Goal: Task Accomplishment & Management: Manage account settings

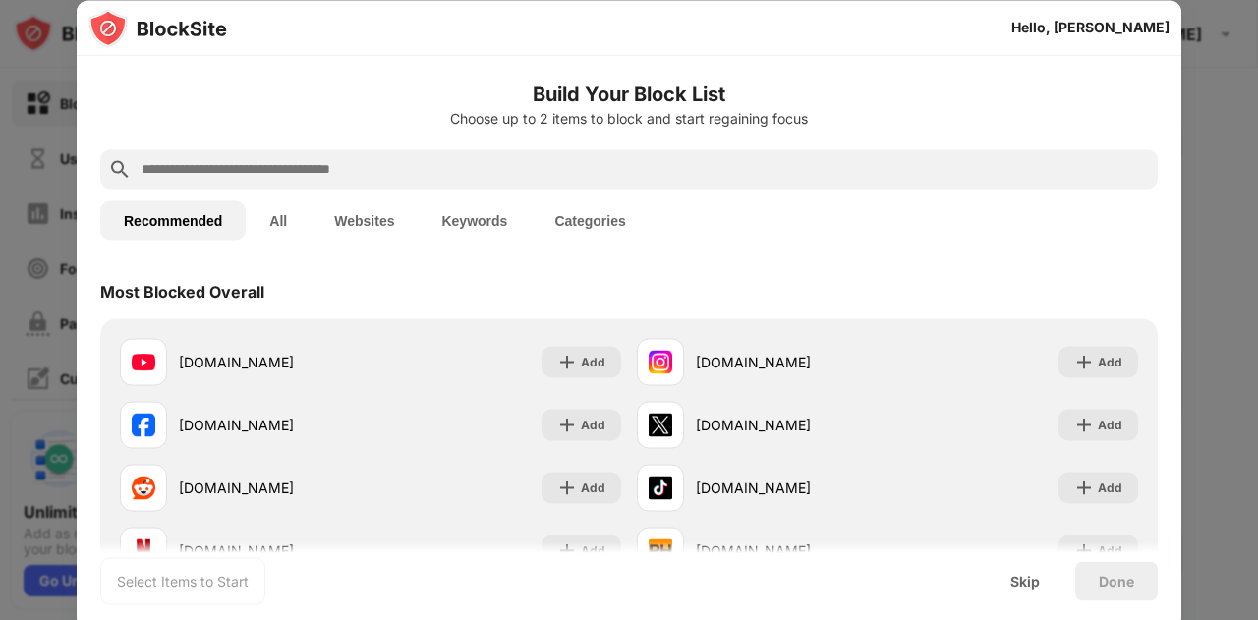
click at [1033, 579] on div "Skip" at bounding box center [1024, 581] width 29 height 16
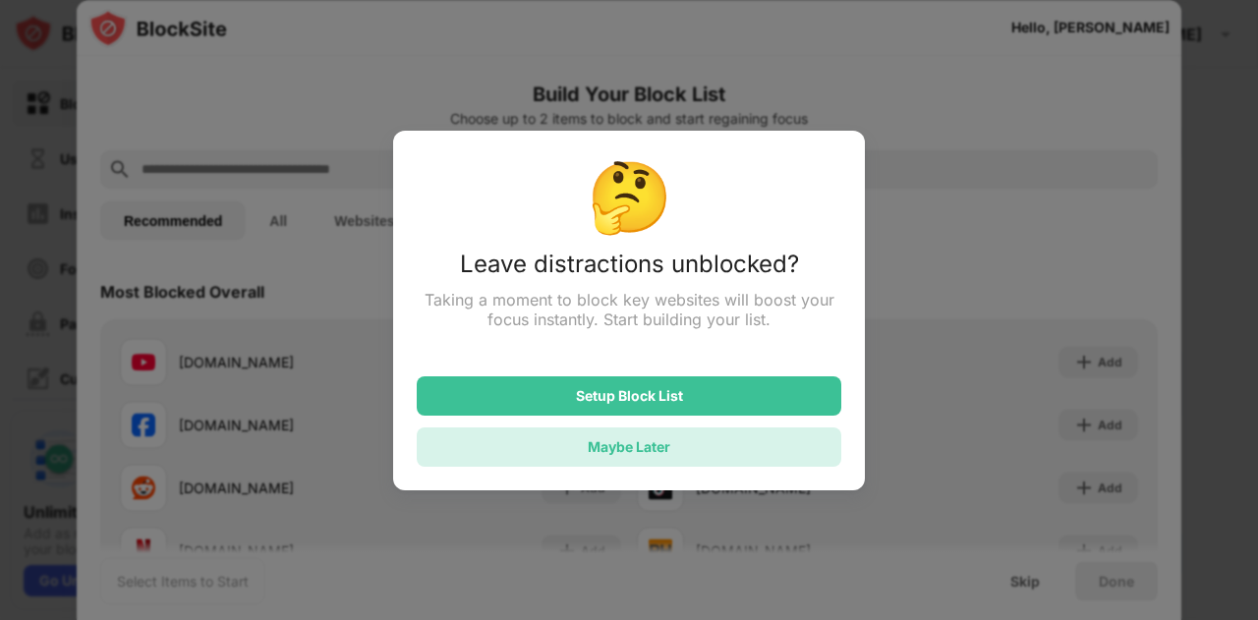
click at [696, 443] on div "Maybe Later" at bounding box center [629, 446] width 424 height 39
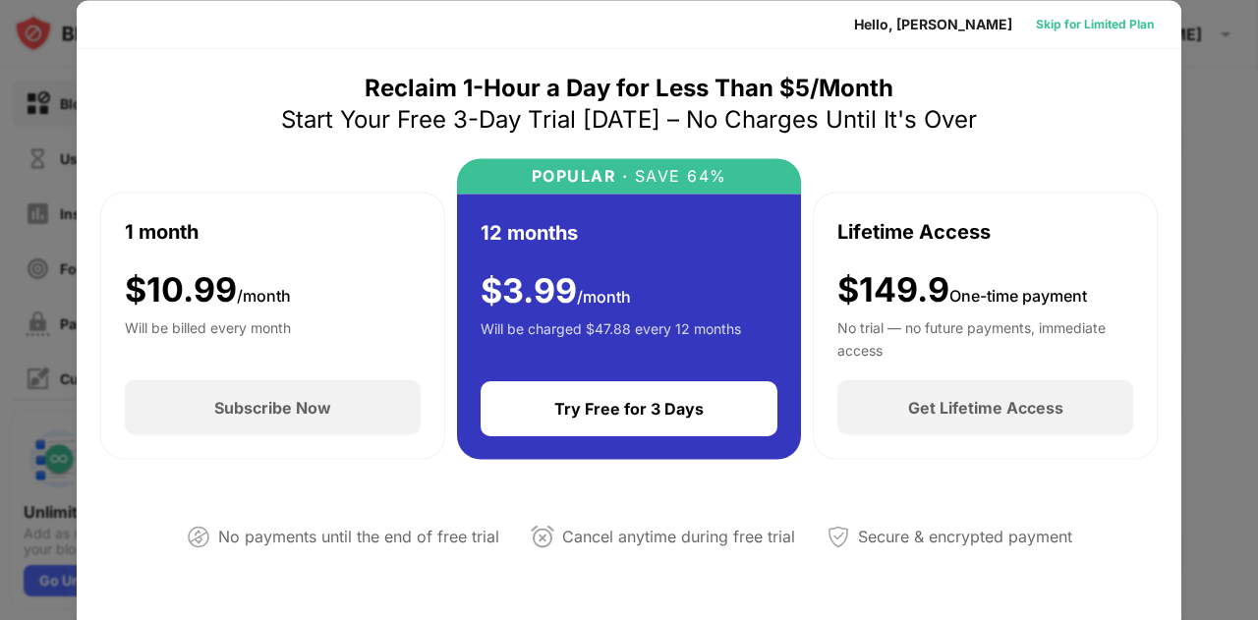
click at [1053, 26] on div "Skip for Limited Plan" at bounding box center [1095, 24] width 118 height 20
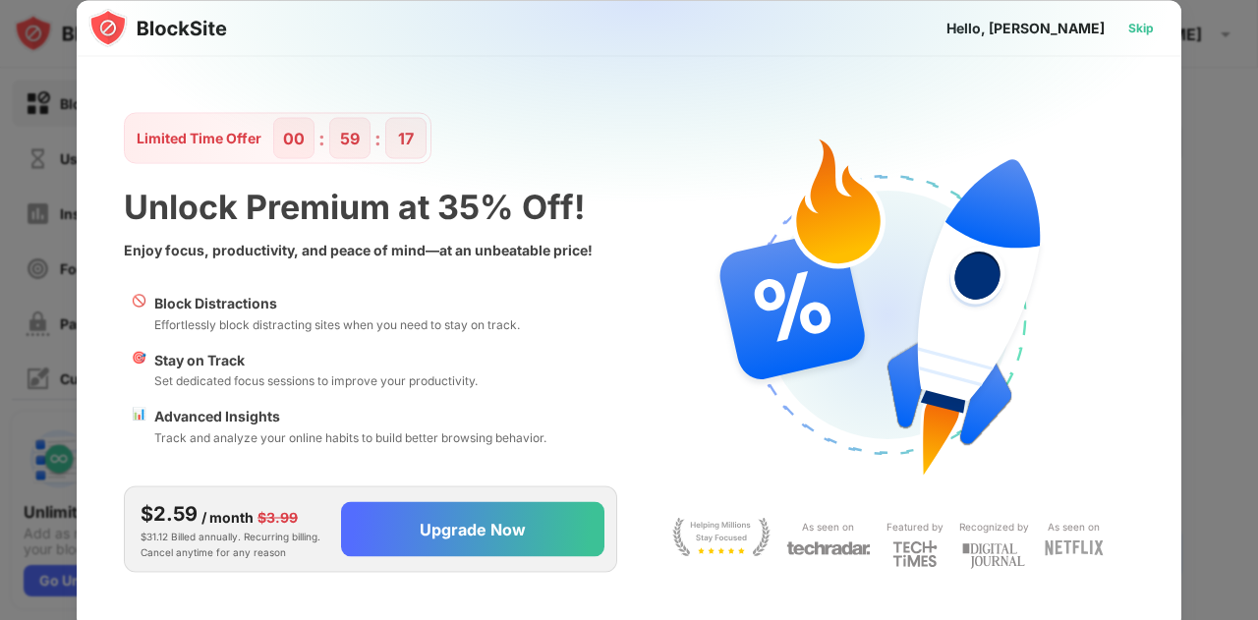
click at [1128, 20] on div "Skip" at bounding box center [1141, 28] width 26 height 20
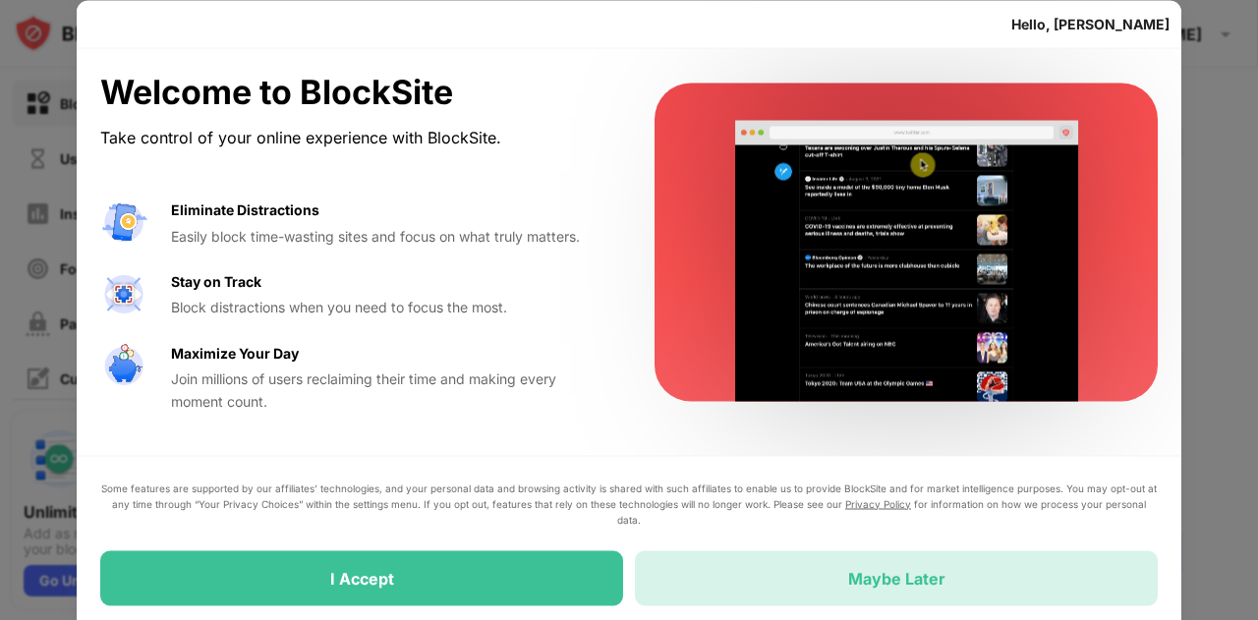
click at [751, 573] on div "Maybe Later" at bounding box center [896, 577] width 523 height 55
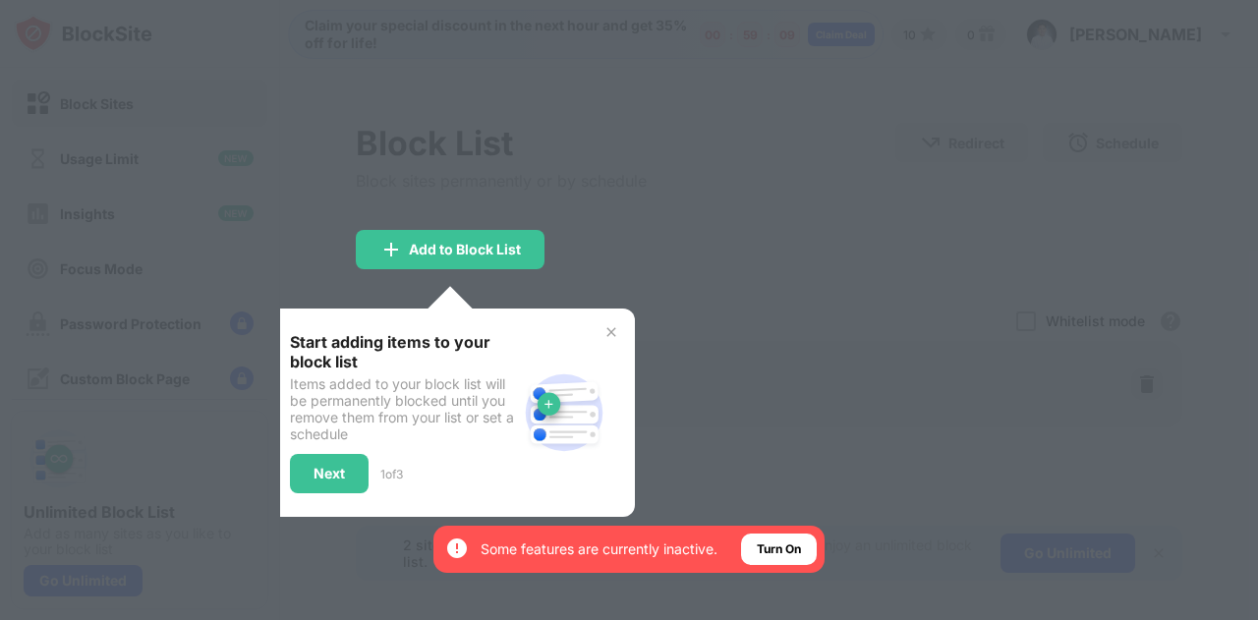
click at [611, 333] on img at bounding box center [611, 332] width 16 height 16
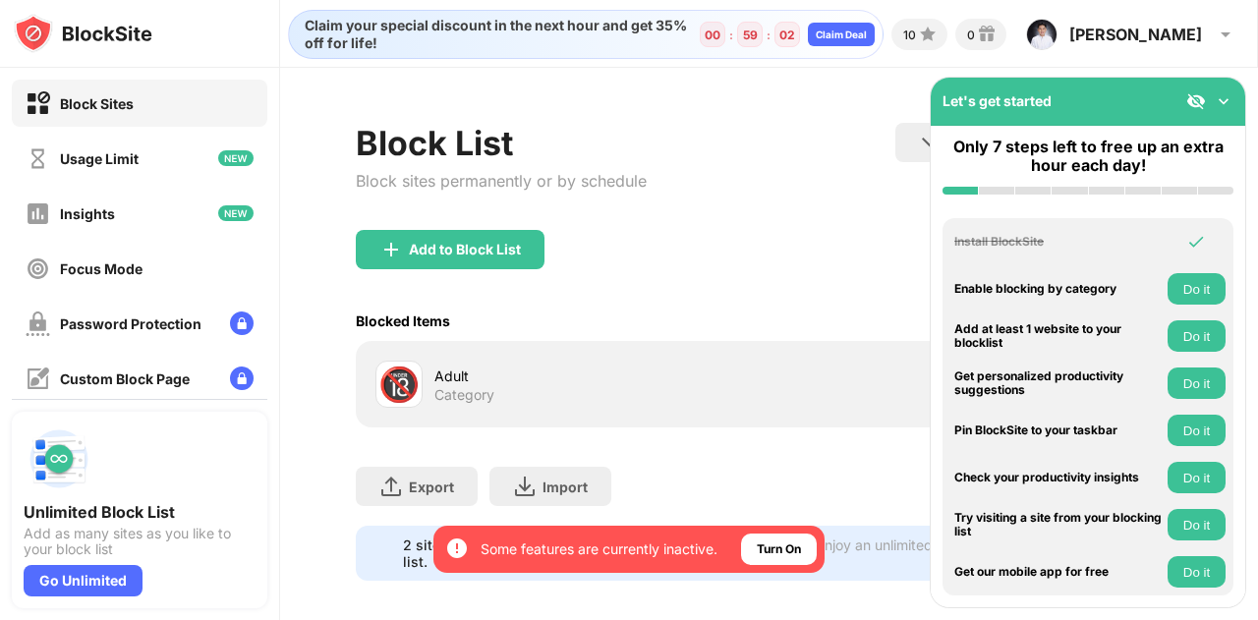
click at [1216, 103] on img at bounding box center [1223, 101] width 20 height 20
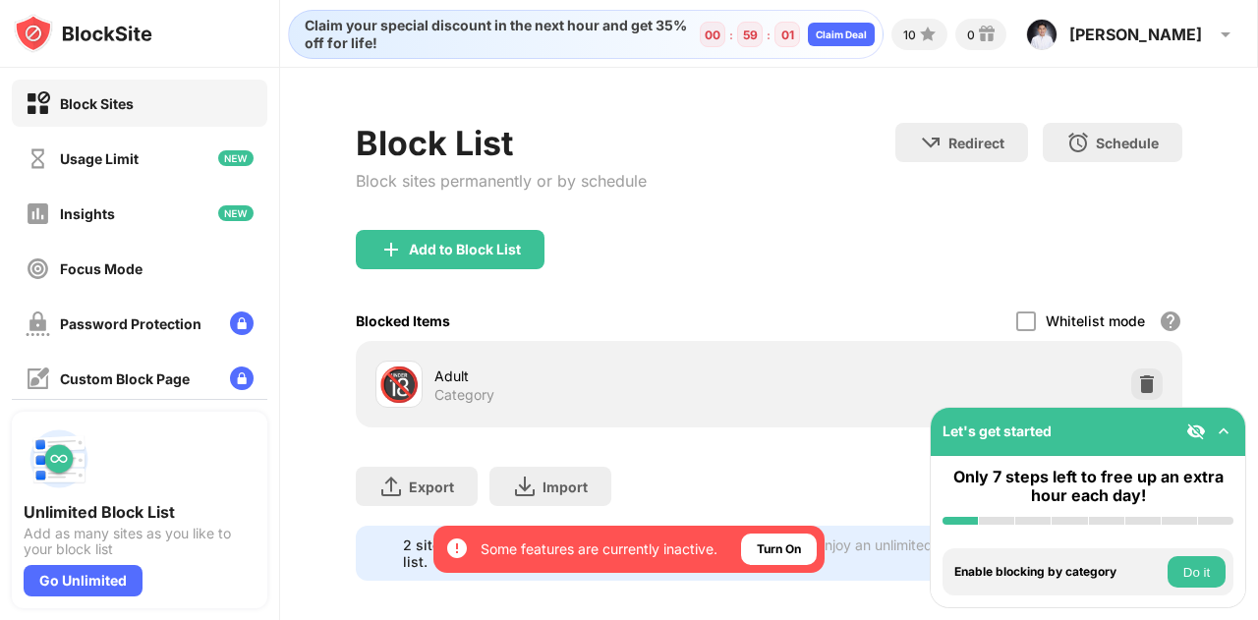
scroll to position [29, 0]
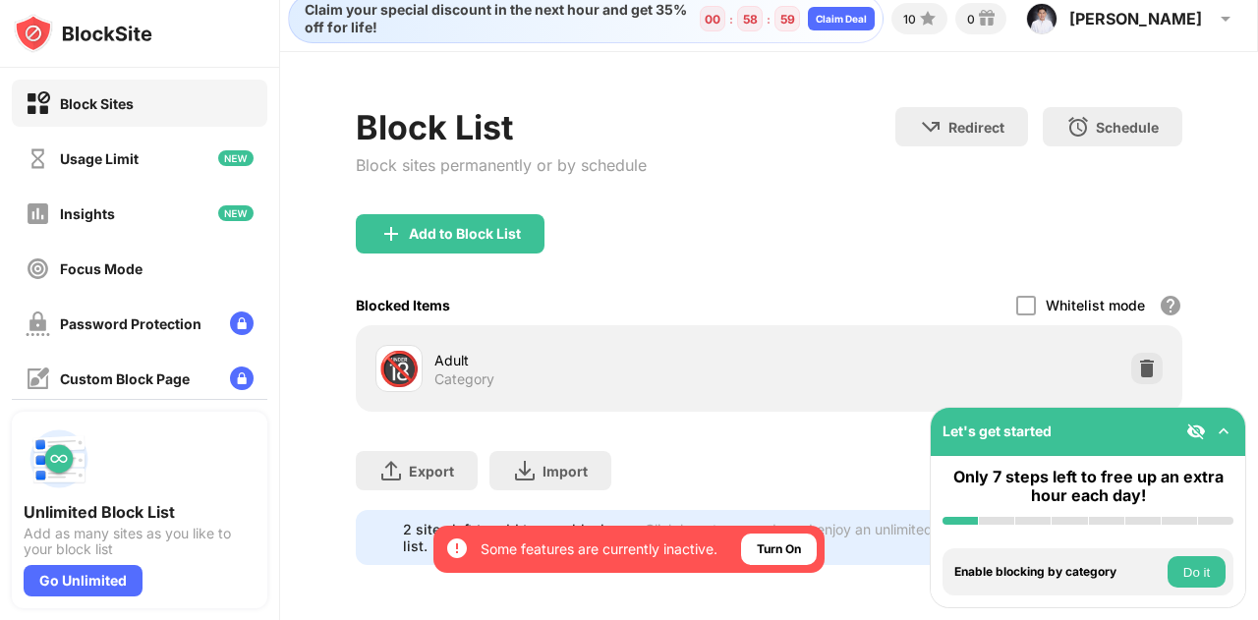
click at [534, 351] on div "Adult" at bounding box center [601, 360] width 335 height 21
click at [396, 349] on div "🔞" at bounding box center [398, 369] width 41 height 40
click at [475, 226] on div "Add to Block List" at bounding box center [465, 234] width 112 height 16
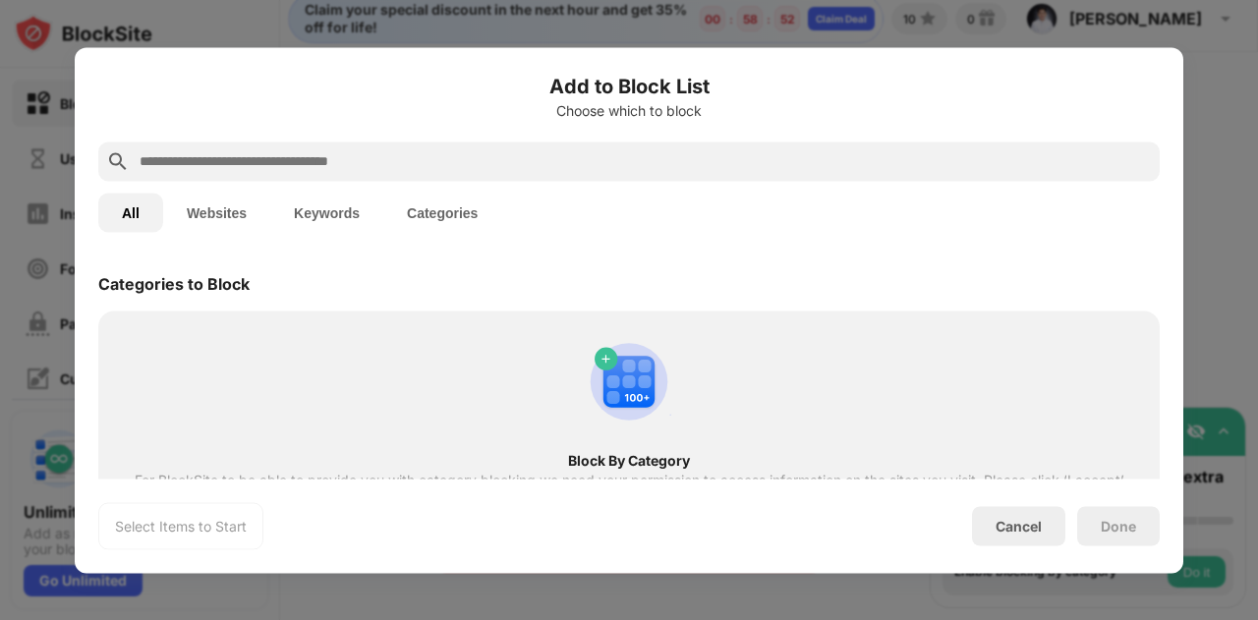
click at [515, 160] on input "text" at bounding box center [645, 161] width 1014 height 24
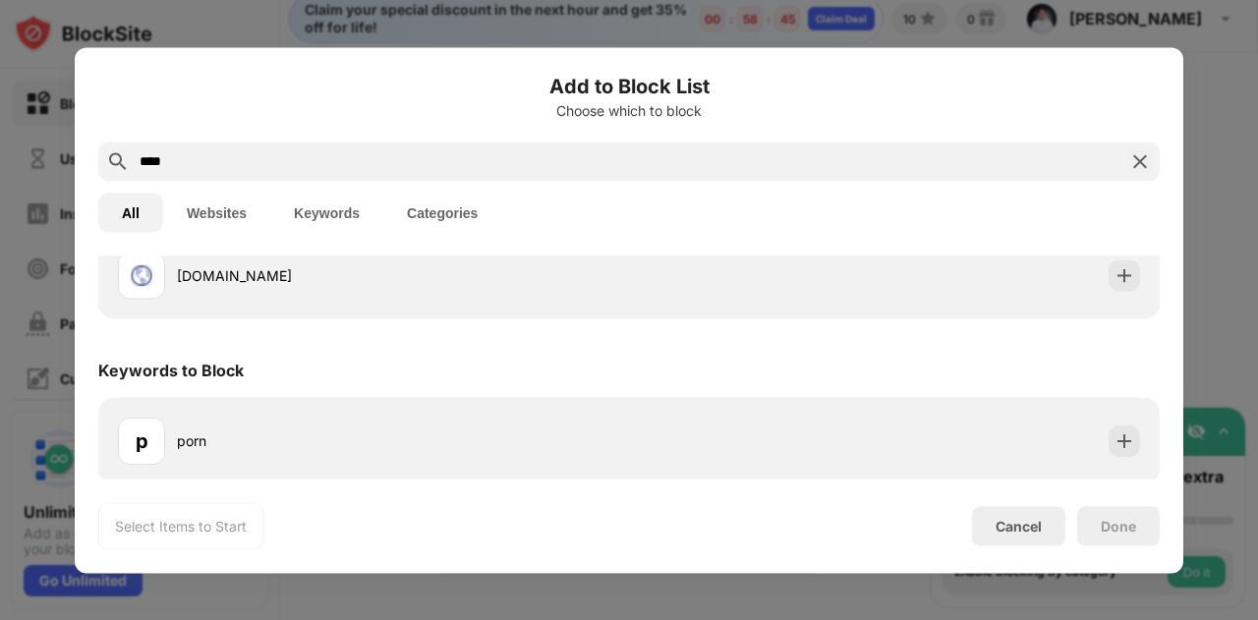
scroll to position [208, 0]
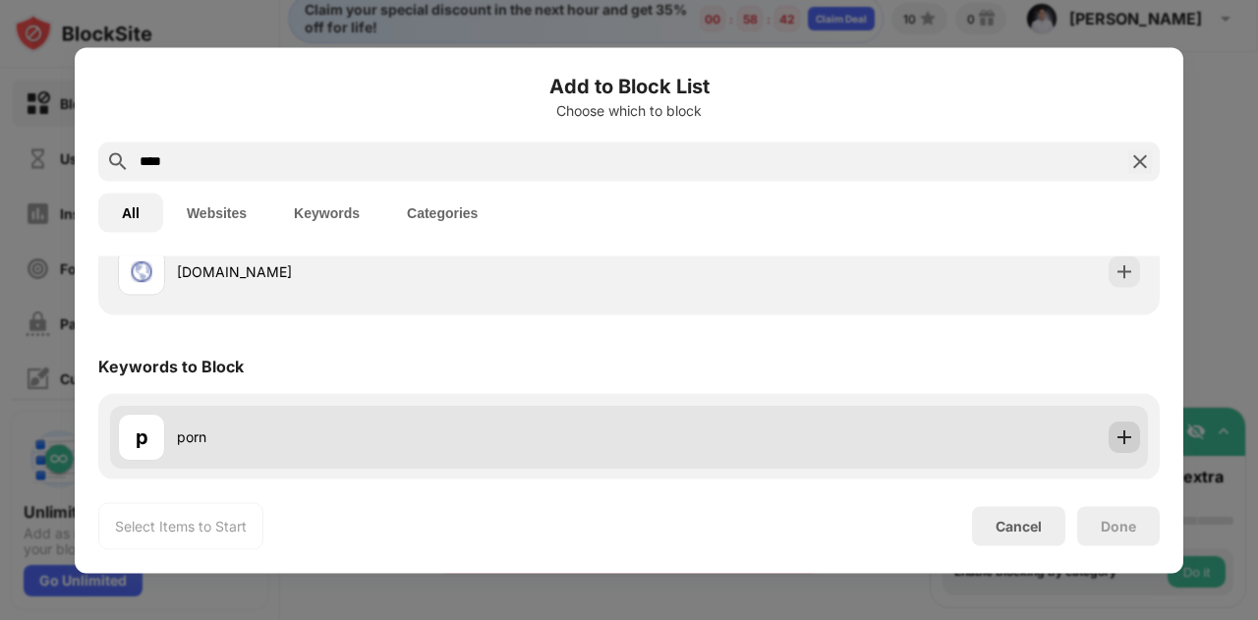
type input "****"
click at [1114, 433] on img at bounding box center [1124, 436] width 20 height 20
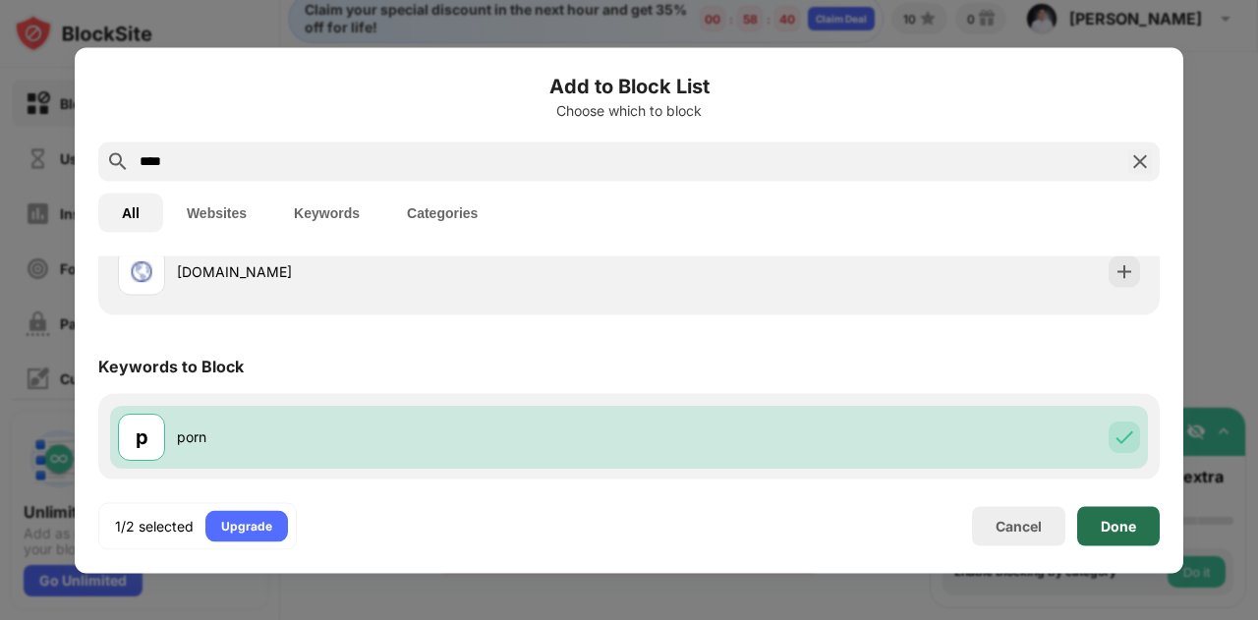
click at [1106, 521] on div "Done" at bounding box center [1117, 526] width 35 height 16
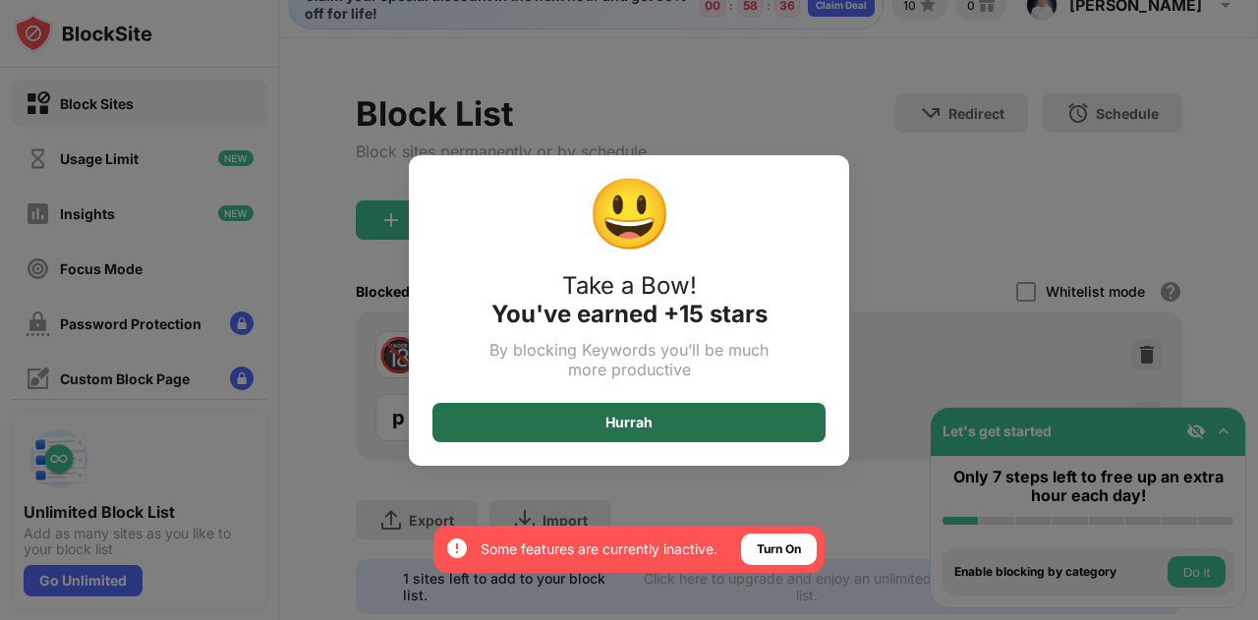
click at [660, 420] on div "Hurrah" at bounding box center [628, 422] width 393 height 39
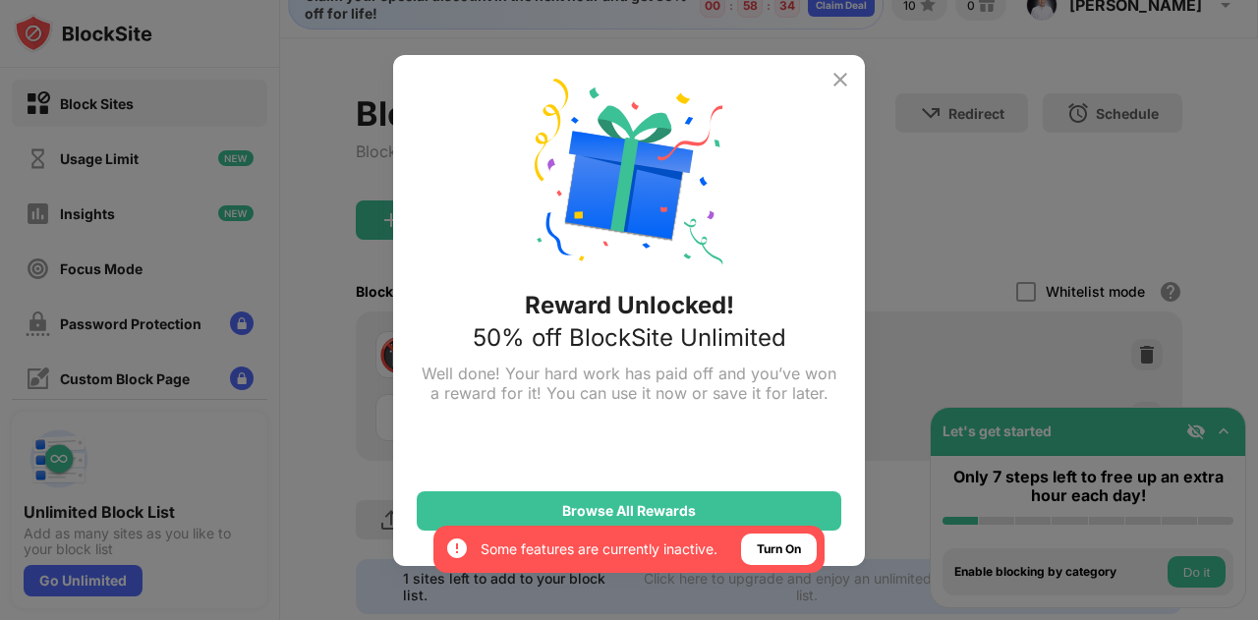
click at [839, 82] on img at bounding box center [840, 80] width 24 height 24
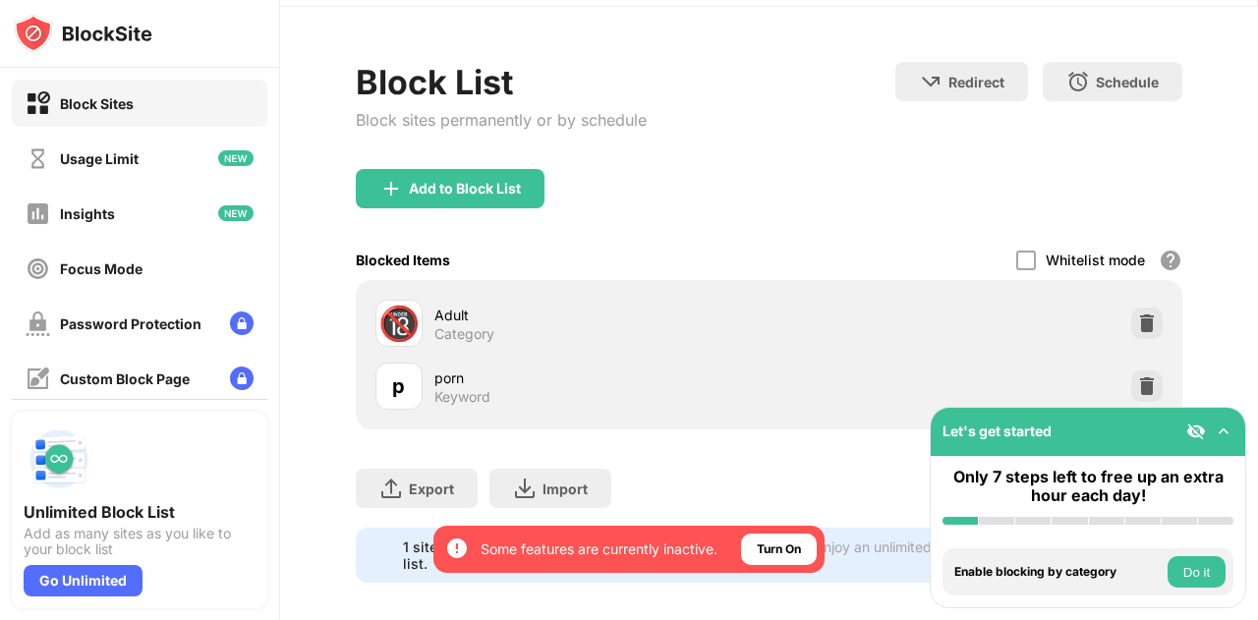
scroll to position [92, 0]
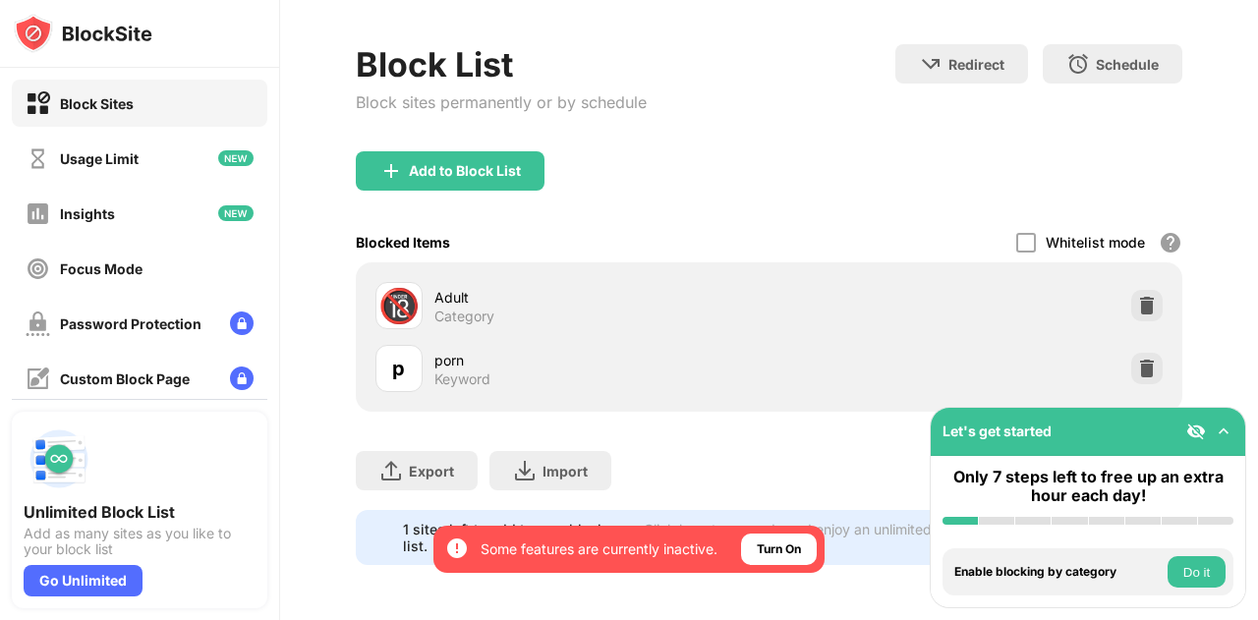
click at [1200, 429] on img at bounding box center [1196, 431] width 20 height 20
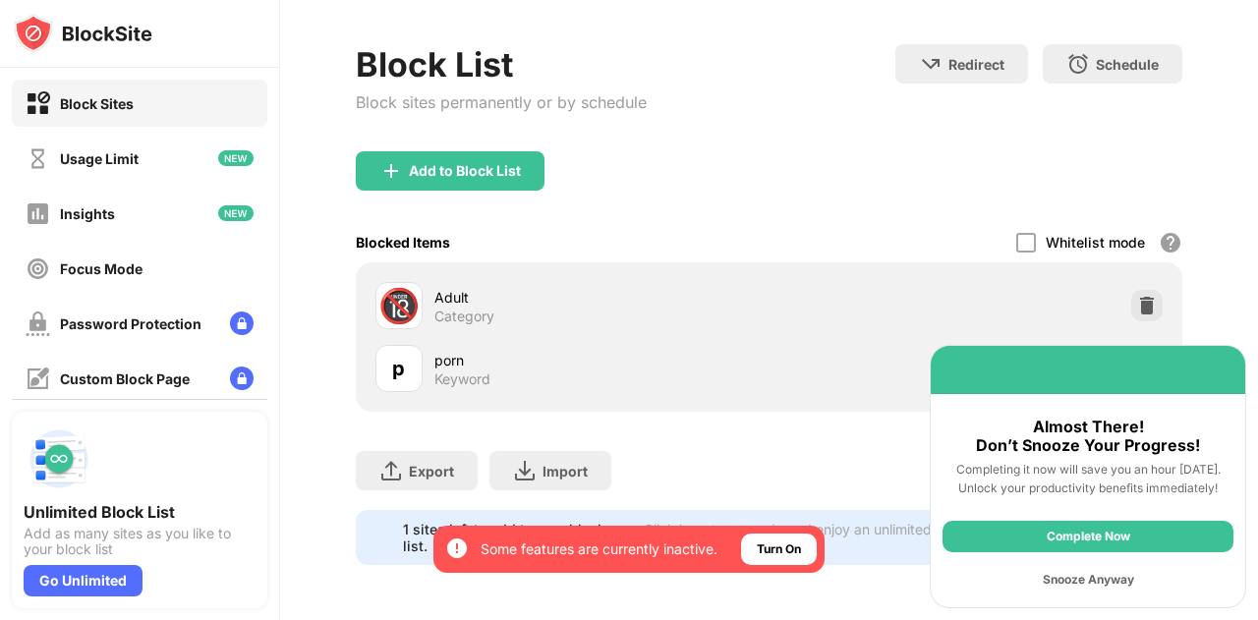
click at [1106, 580] on div "Snooze Anyway" at bounding box center [1087, 579] width 291 height 31
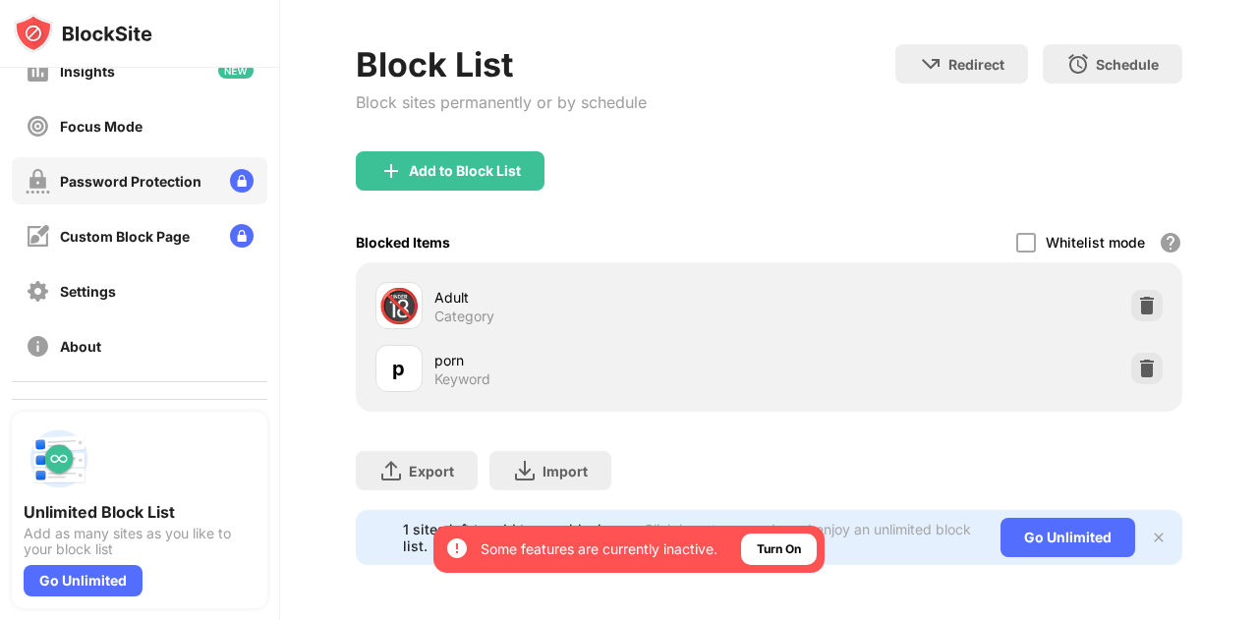
scroll to position [196, 0]
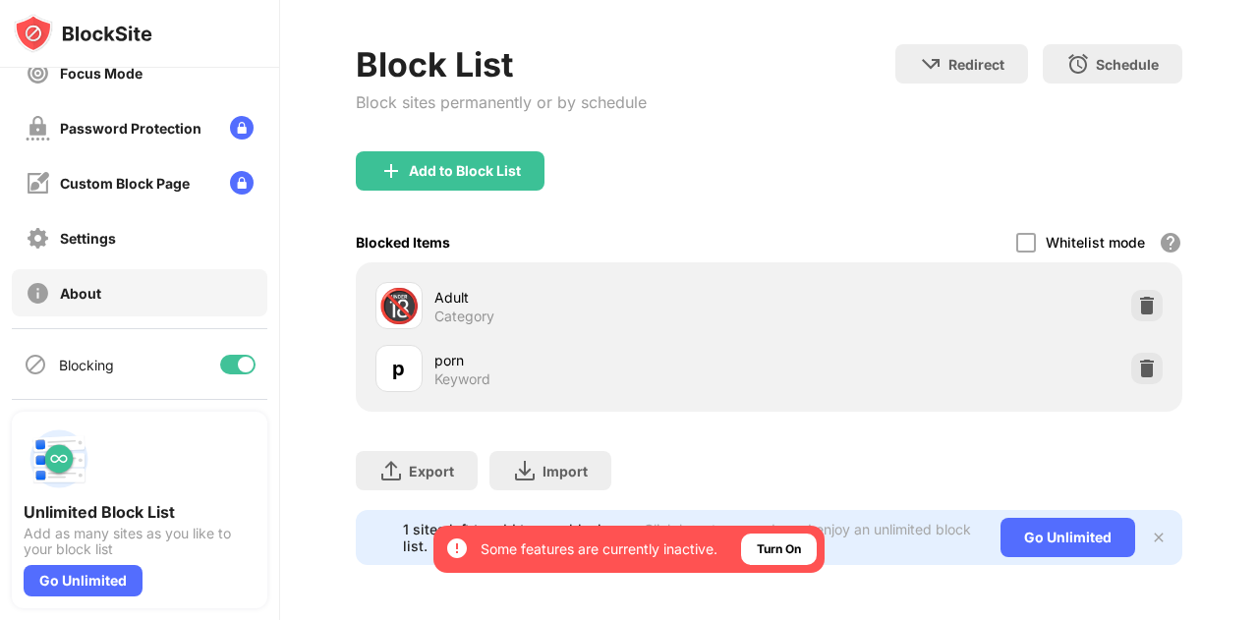
click at [104, 282] on div "About" at bounding box center [139, 292] width 255 height 47
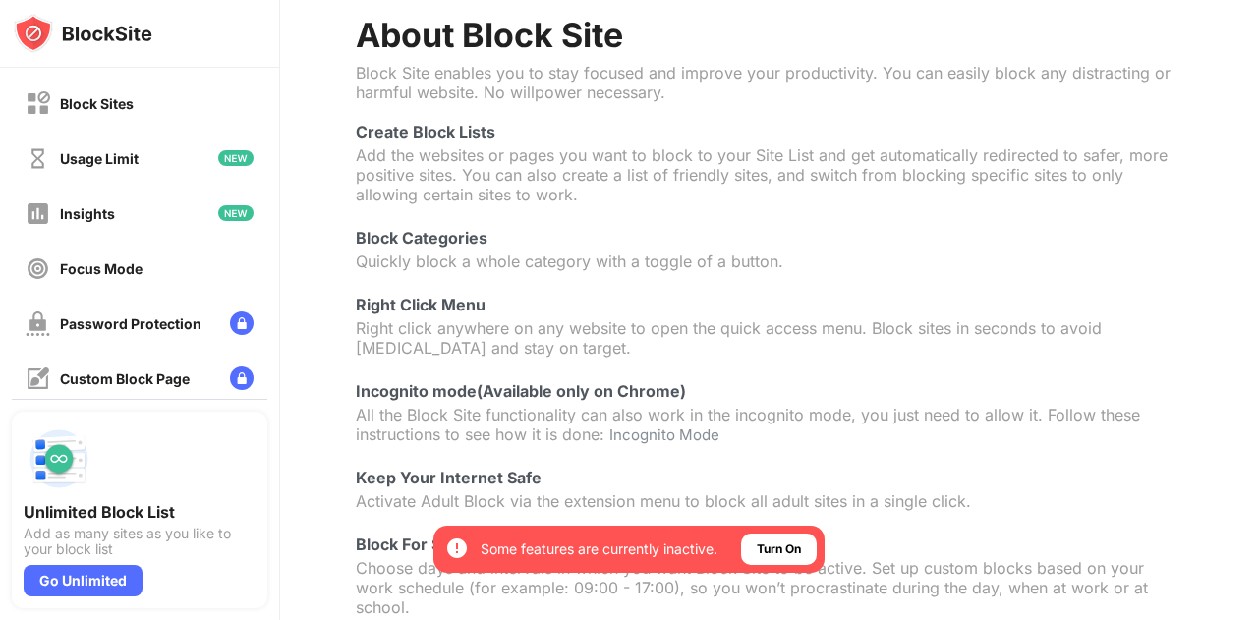
click at [427, 341] on div "Right click anywhere on any website to open the quick access menu. Block sites …" at bounding box center [769, 337] width 826 height 39
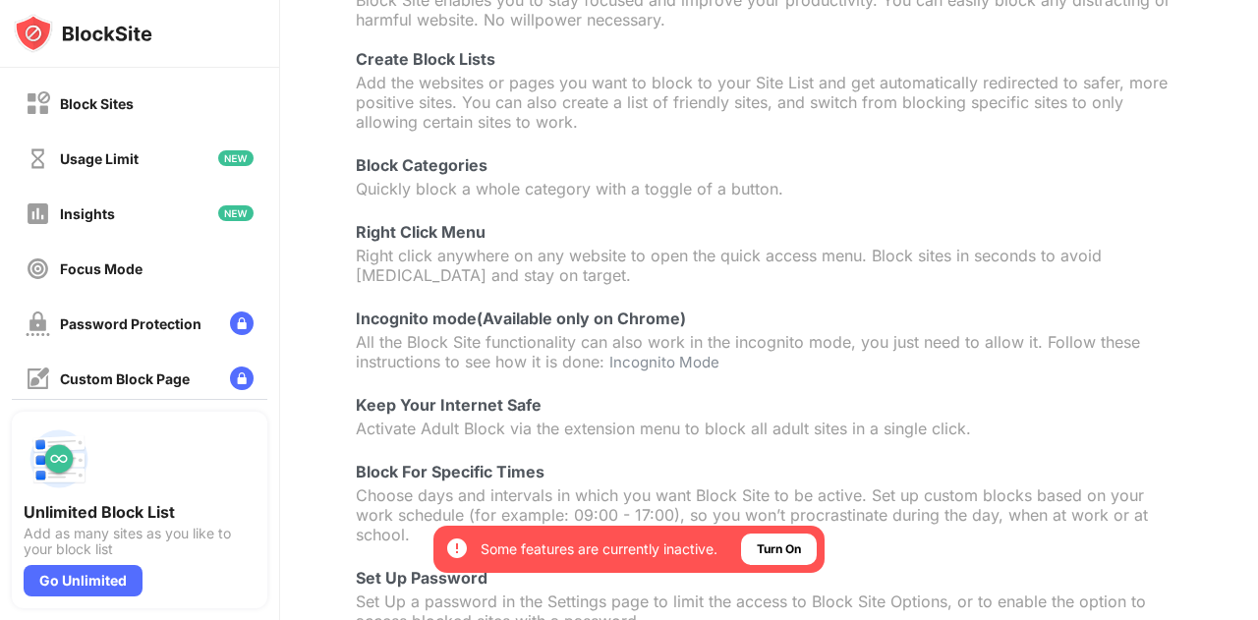
scroll to position [188, 0]
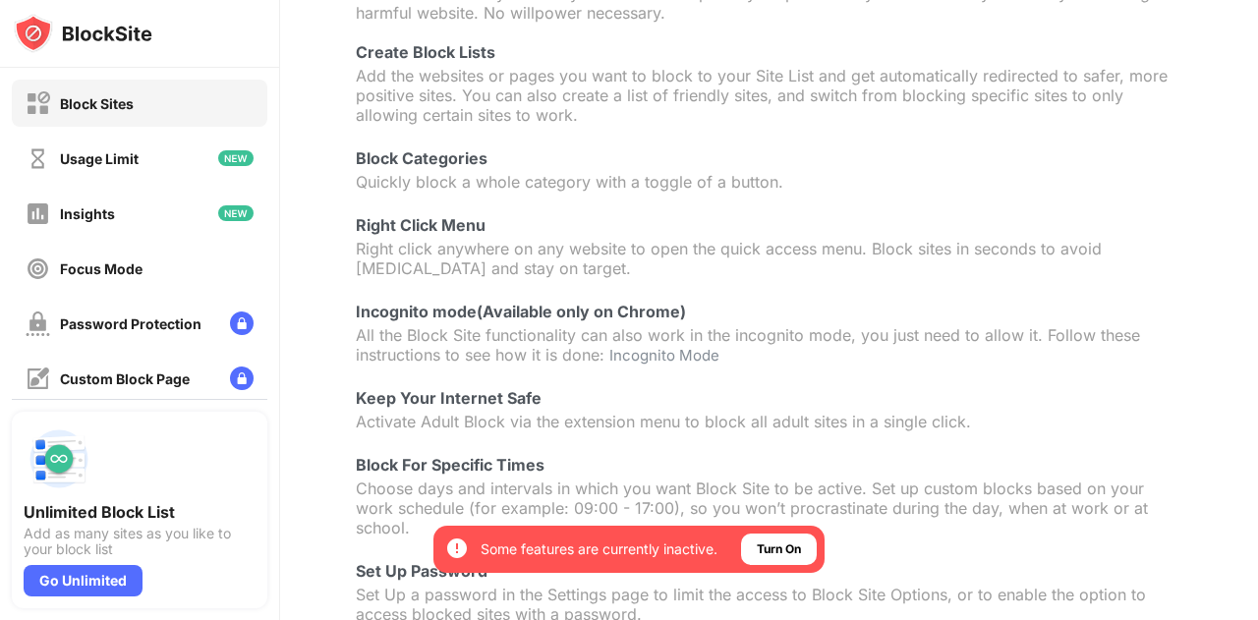
click at [134, 107] on div "Block Sites" at bounding box center [97, 103] width 74 height 17
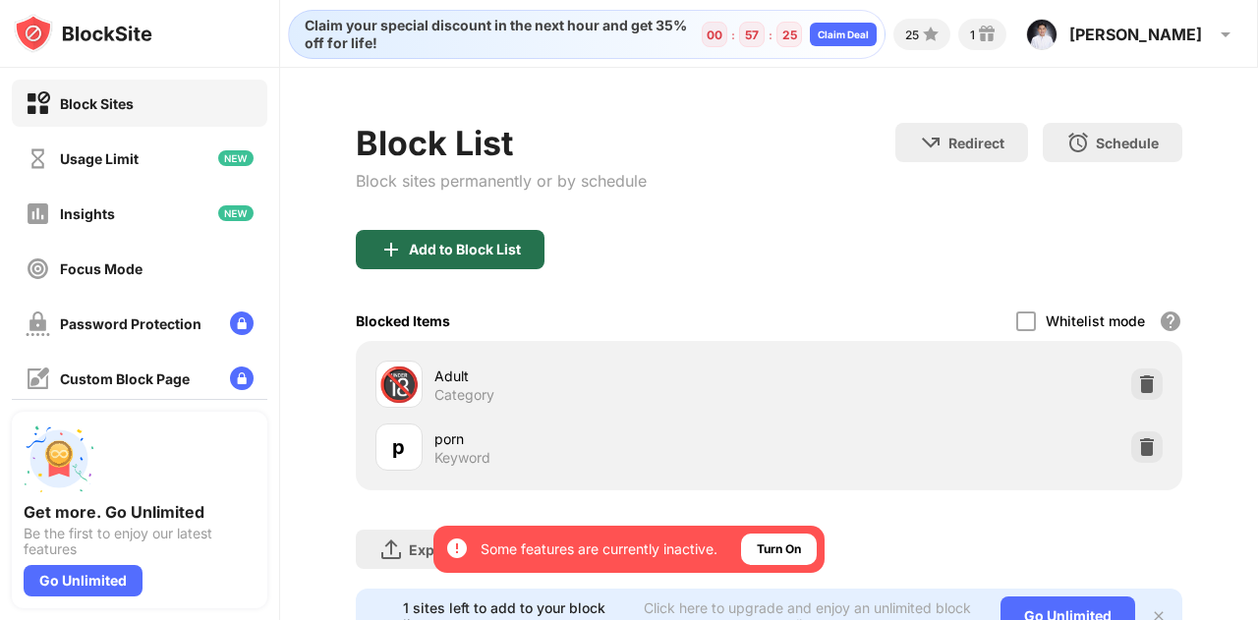
click at [477, 238] on div "Add to Block List" at bounding box center [450, 249] width 189 height 39
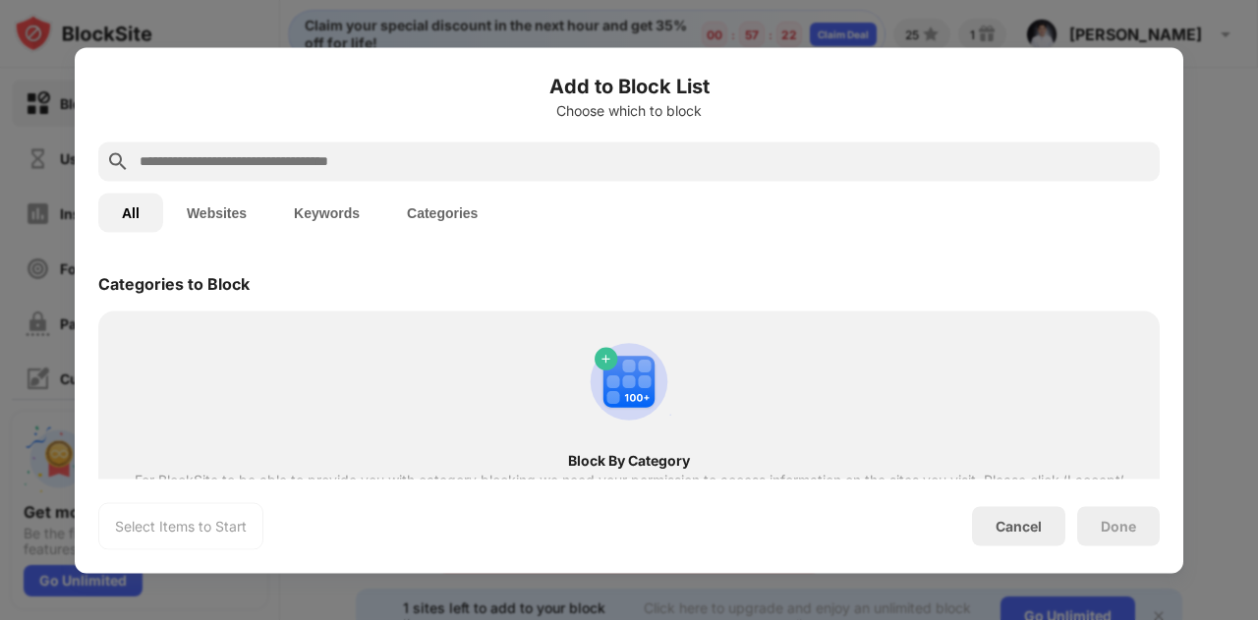
click at [515, 167] on input "text" at bounding box center [645, 161] width 1014 height 24
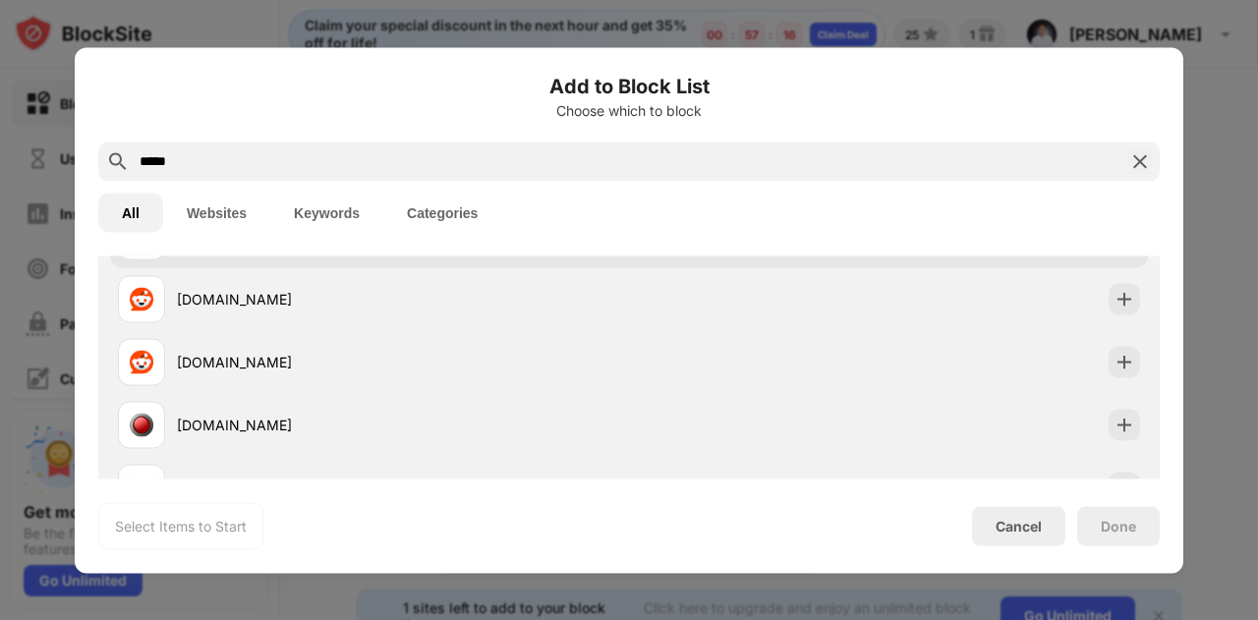
scroll to position [126, 0]
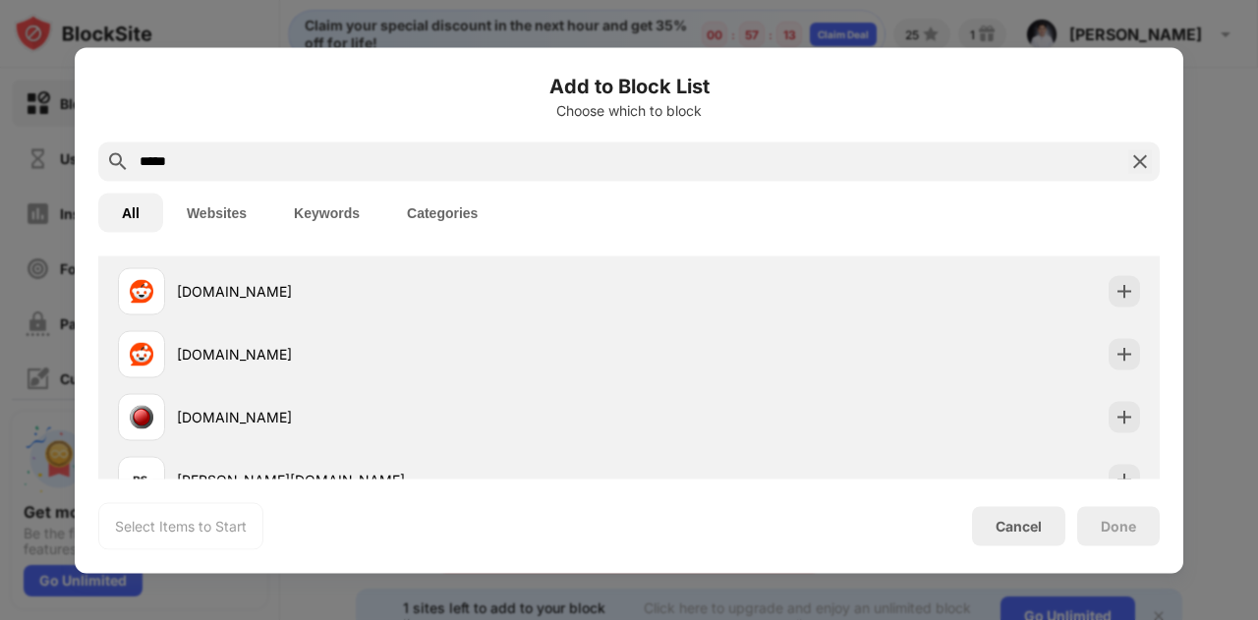
type input "*****"
click at [1132, 160] on img at bounding box center [1140, 161] width 24 height 24
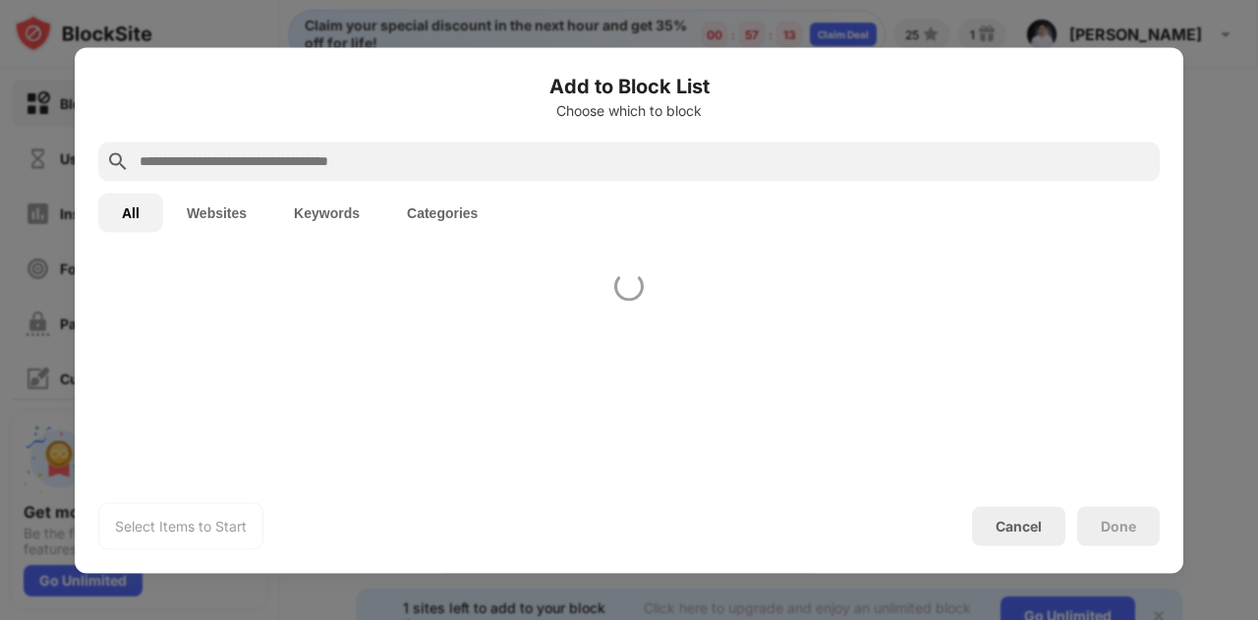
scroll to position [0, 0]
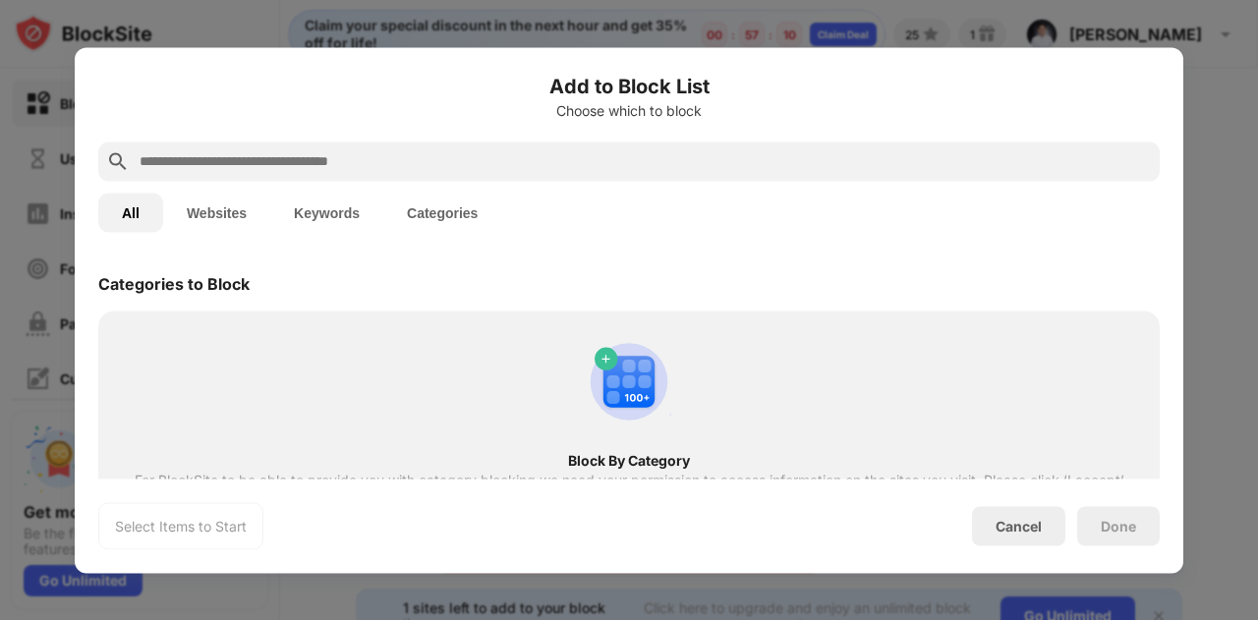
click at [1088, 164] on input "text" at bounding box center [645, 161] width 1014 height 24
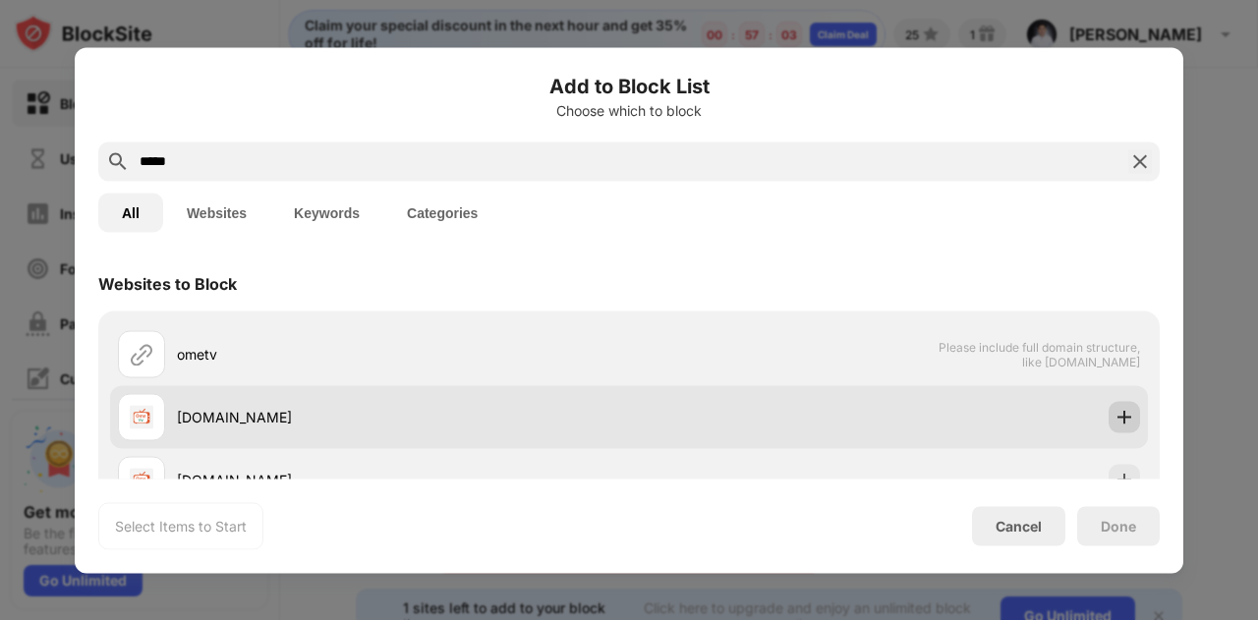
type input "*****"
click at [1116, 416] on img at bounding box center [1124, 417] width 20 height 20
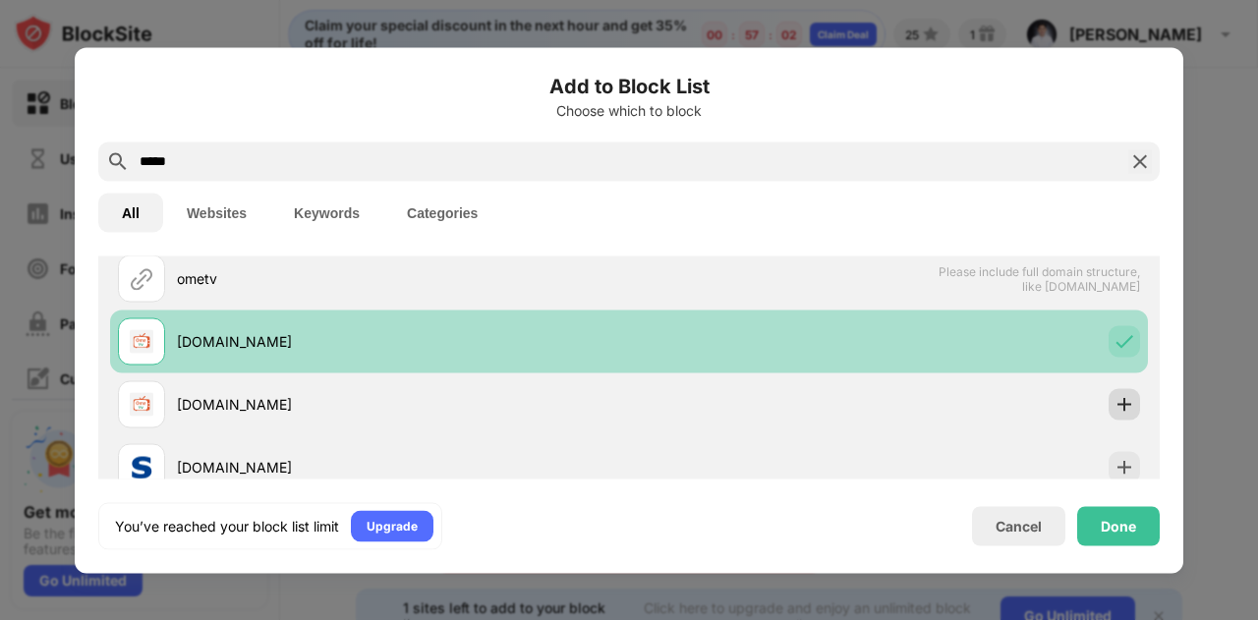
scroll to position [77, 0]
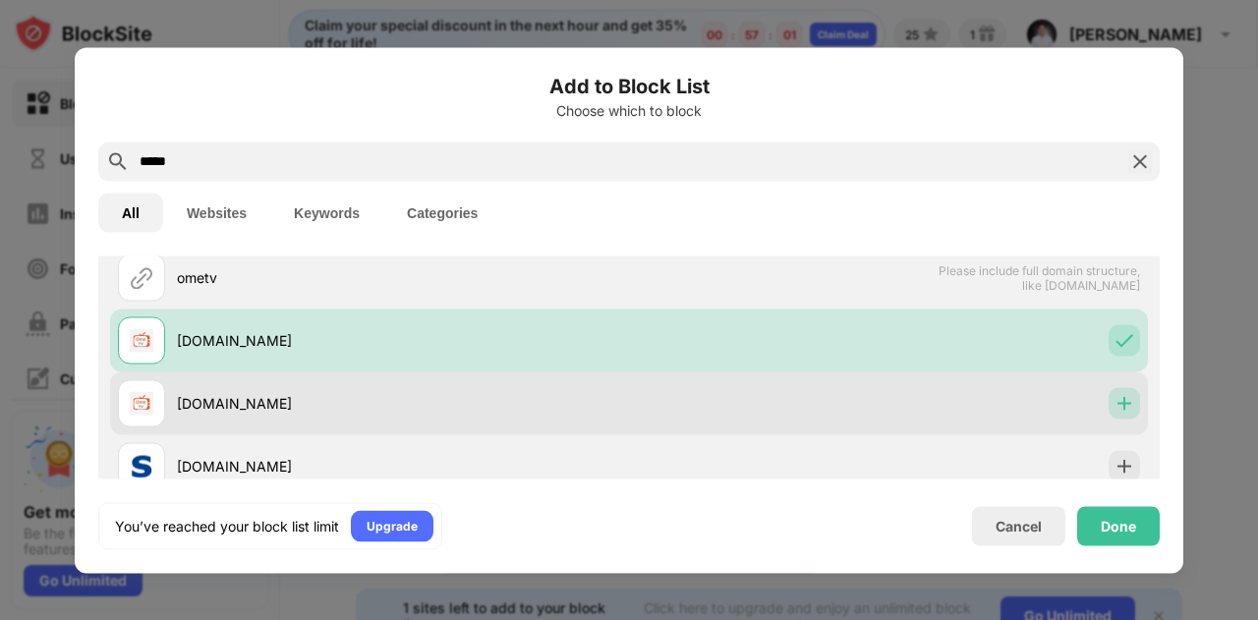
click at [1114, 407] on img at bounding box center [1124, 403] width 20 height 20
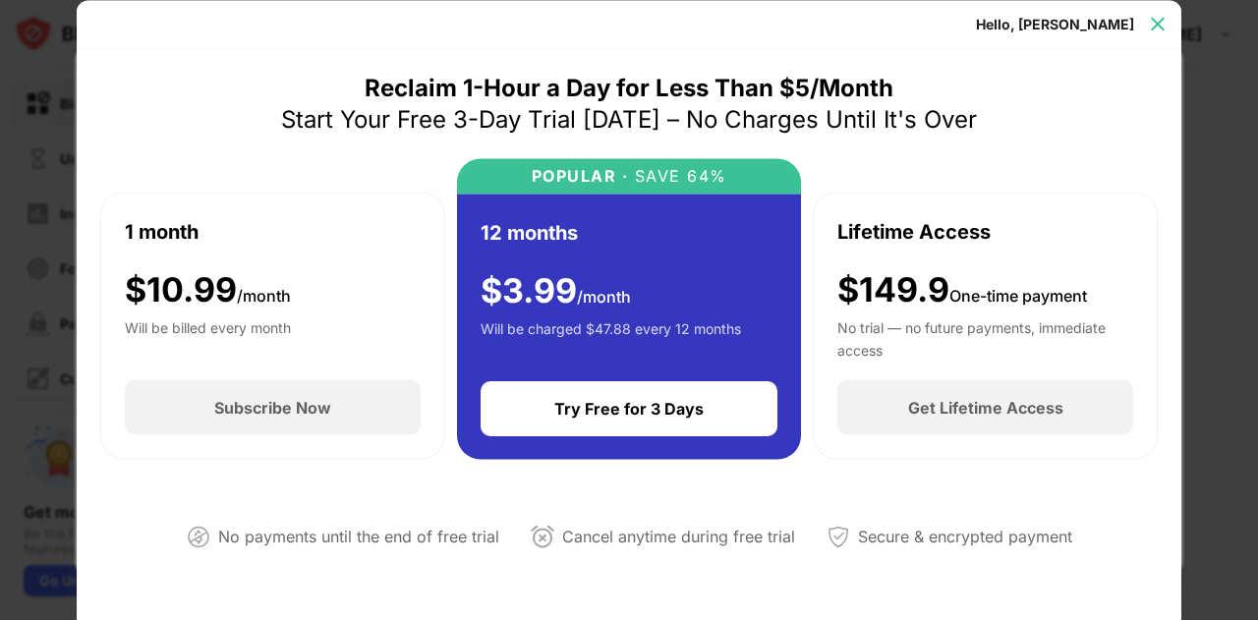
click at [1161, 23] on img at bounding box center [1158, 24] width 20 height 20
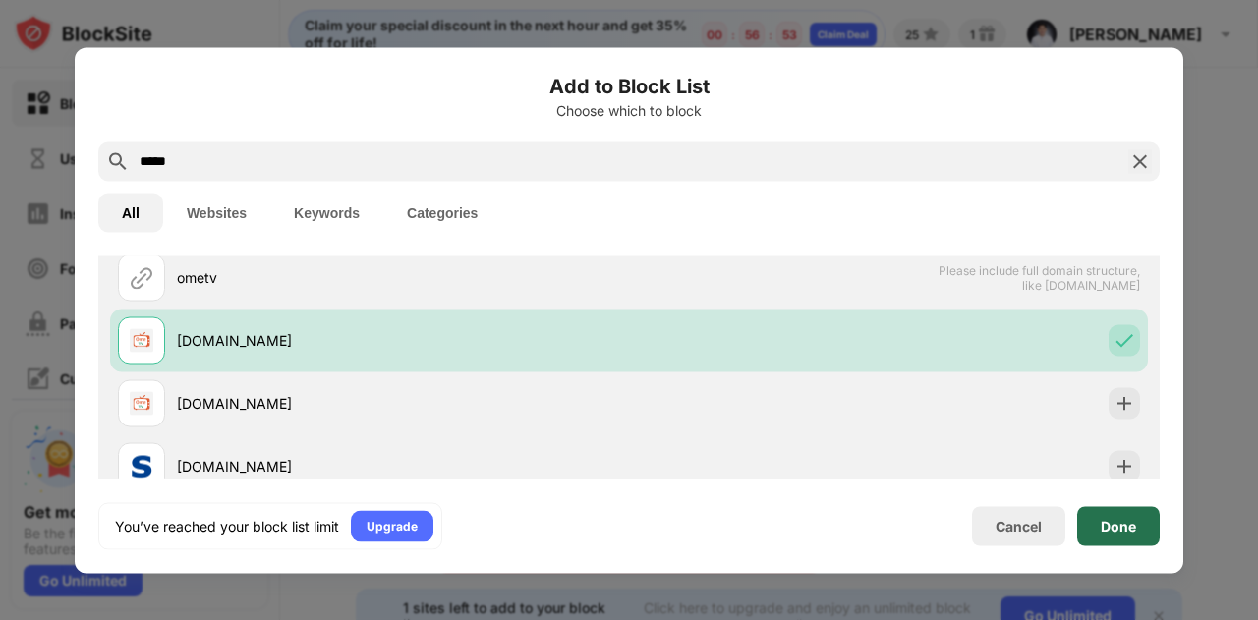
click at [1112, 521] on div "Done" at bounding box center [1117, 526] width 35 height 16
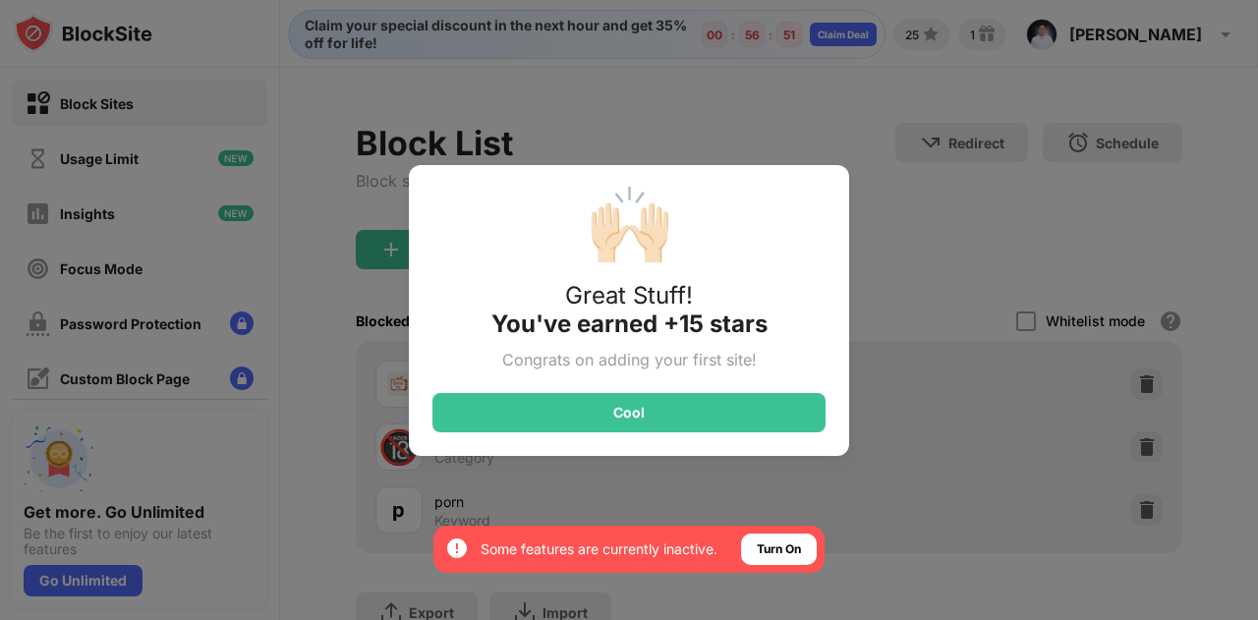
scroll to position [155, 0]
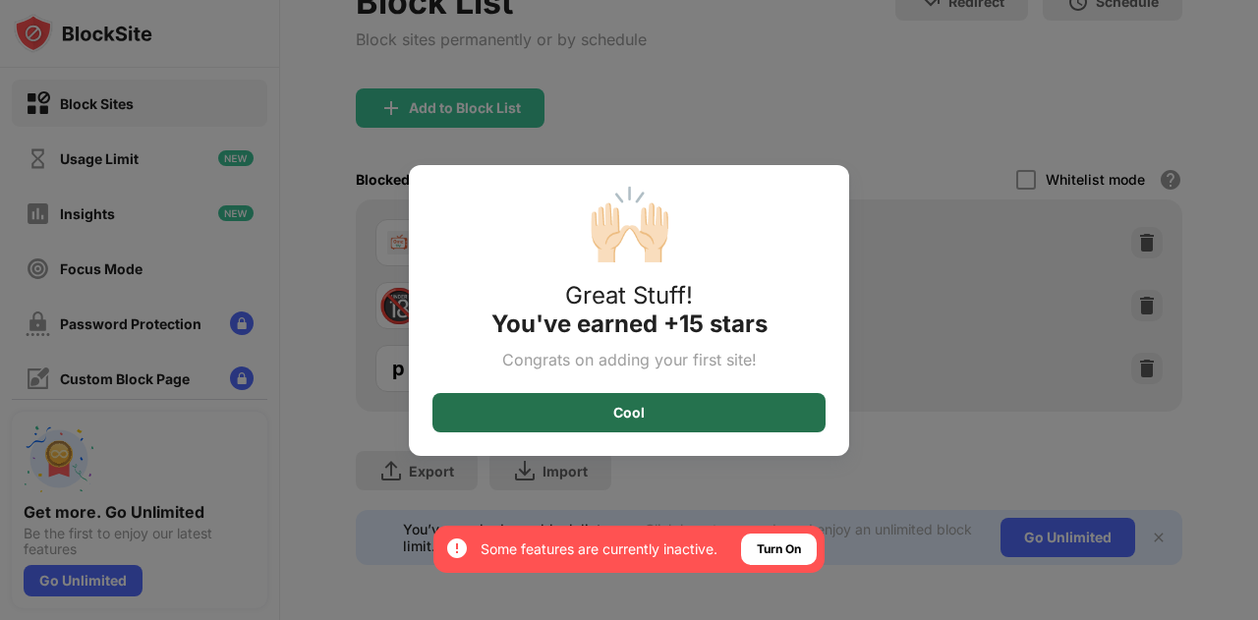
click at [692, 409] on div "Cool" at bounding box center [628, 412] width 393 height 39
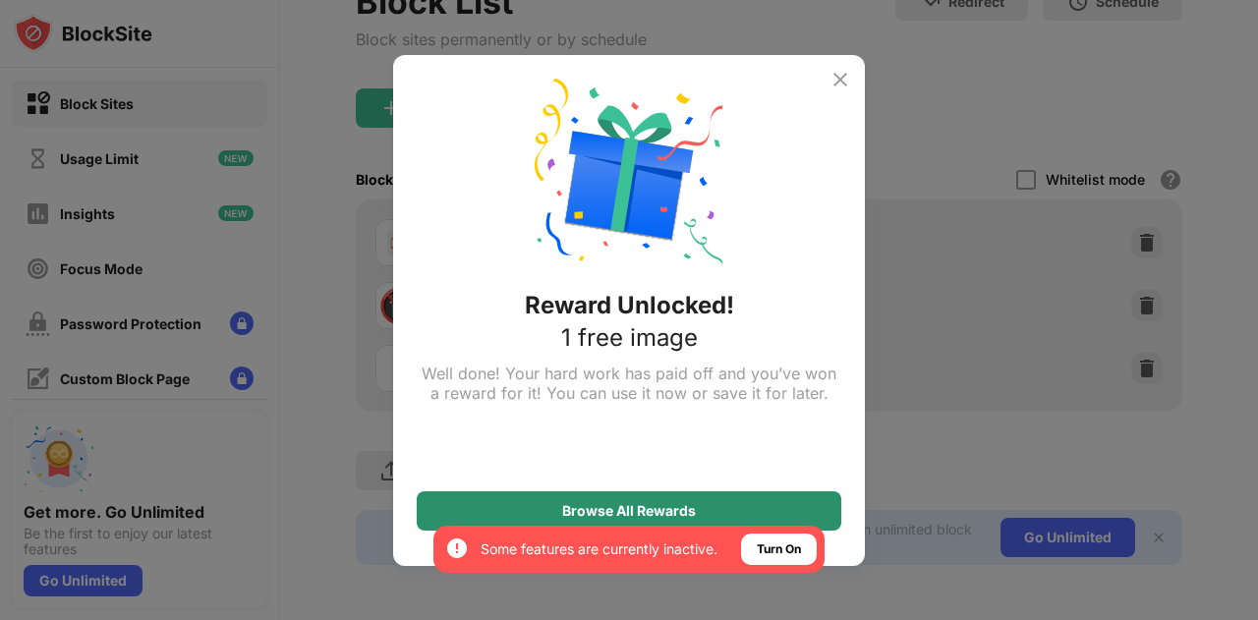
click at [694, 514] on div "Browse All Rewards" at bounding box center [629, 511] width 134 height 16
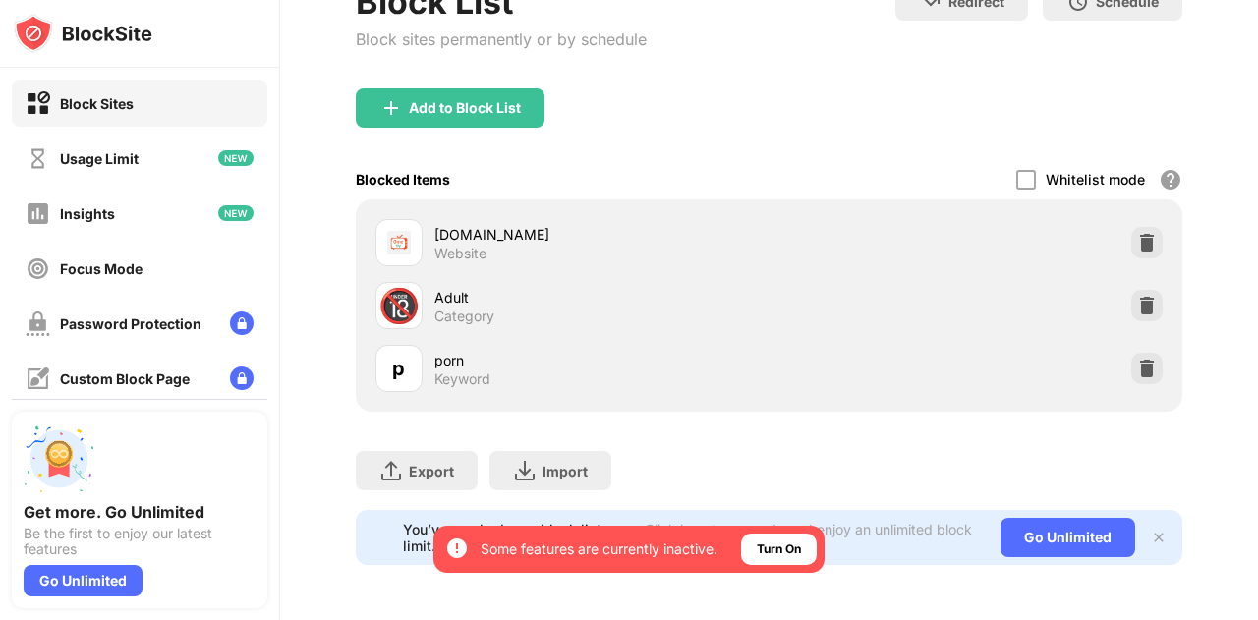
scroll to position [0, 11]
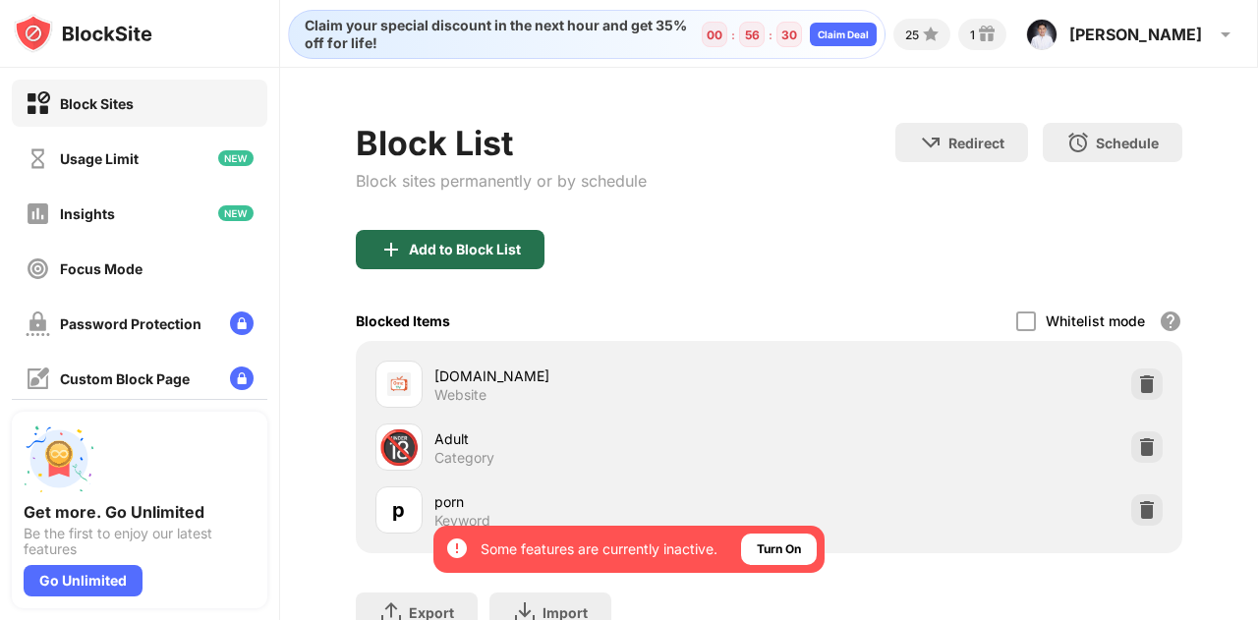
click at [475, 242] on div "Add to Block List" at bounding box center [465, 250] width 112 height 16
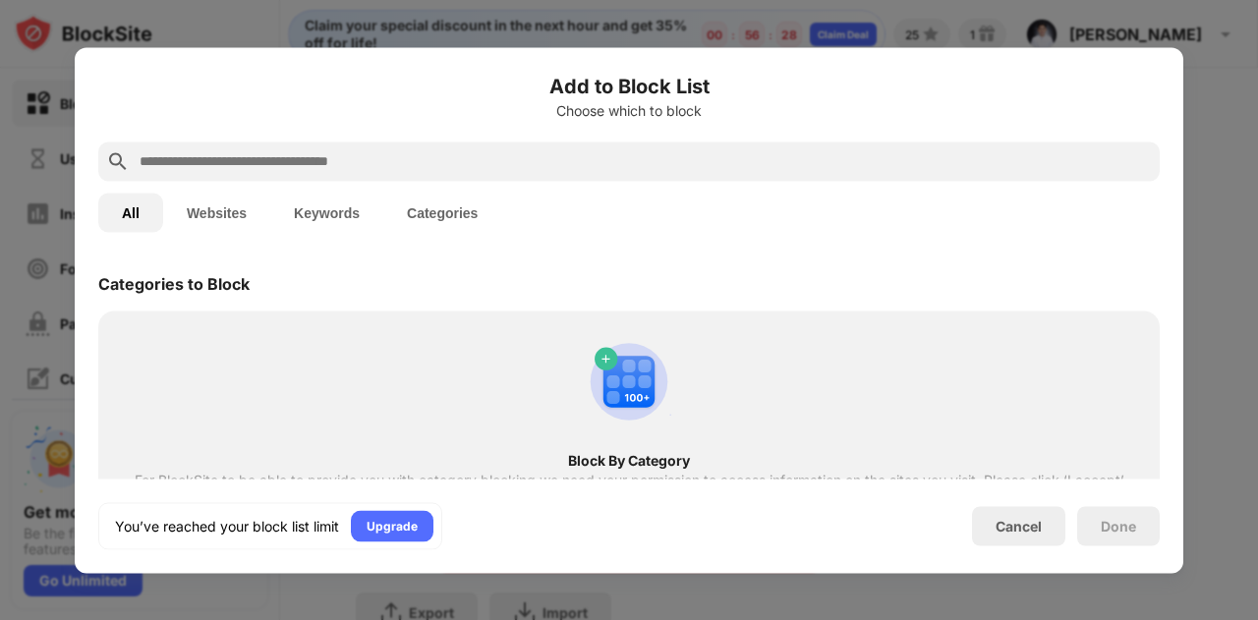
click at [534, 160] on input "text" at bounding box center [645, 161] width 1014 height 24
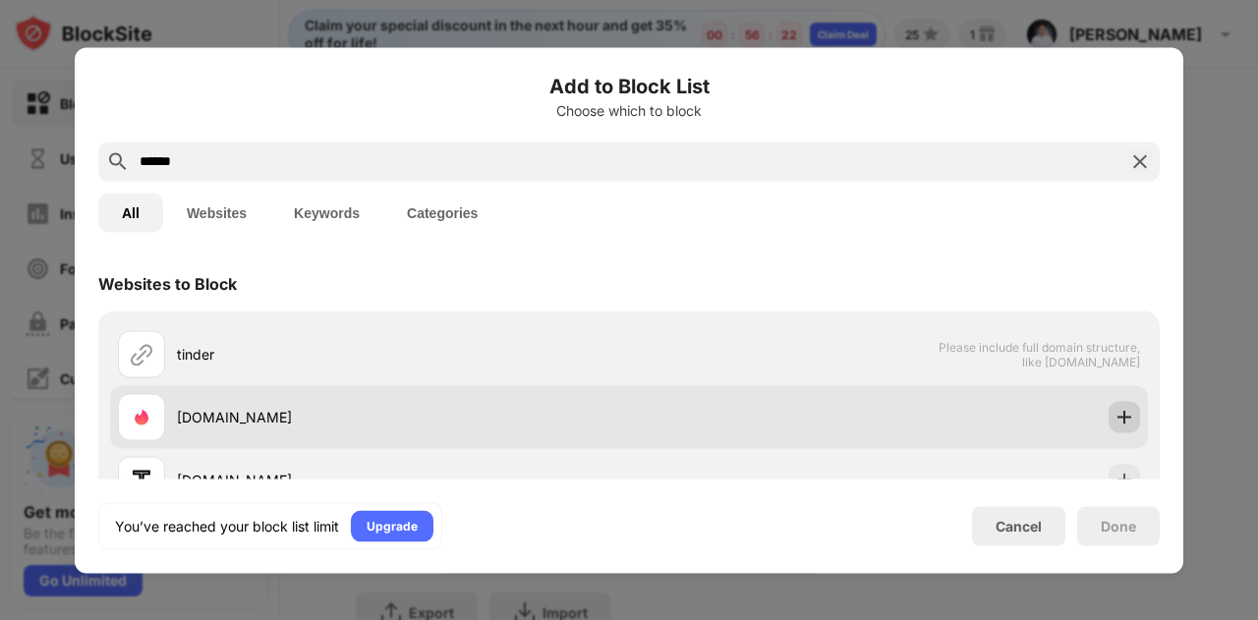
type input "******"
click at [1114, 420] on img at bounding box center [1124, 417] width 20 height 20
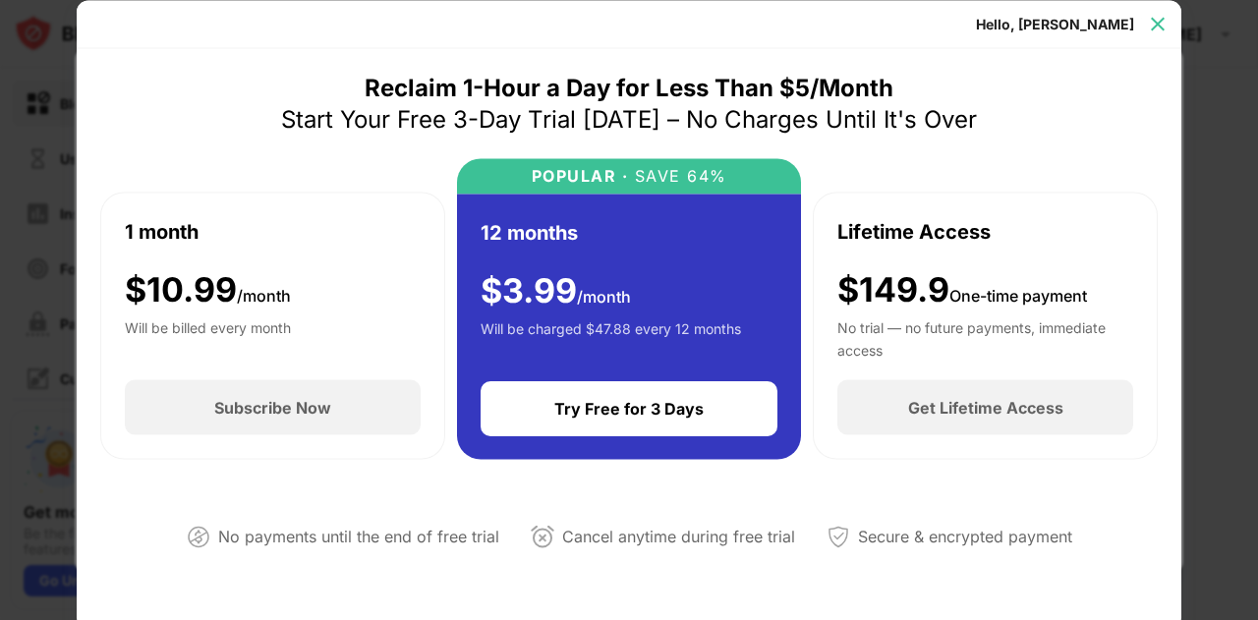
click at [1156, 20] on img at bounding box center [1158, 24] width 20 height 20
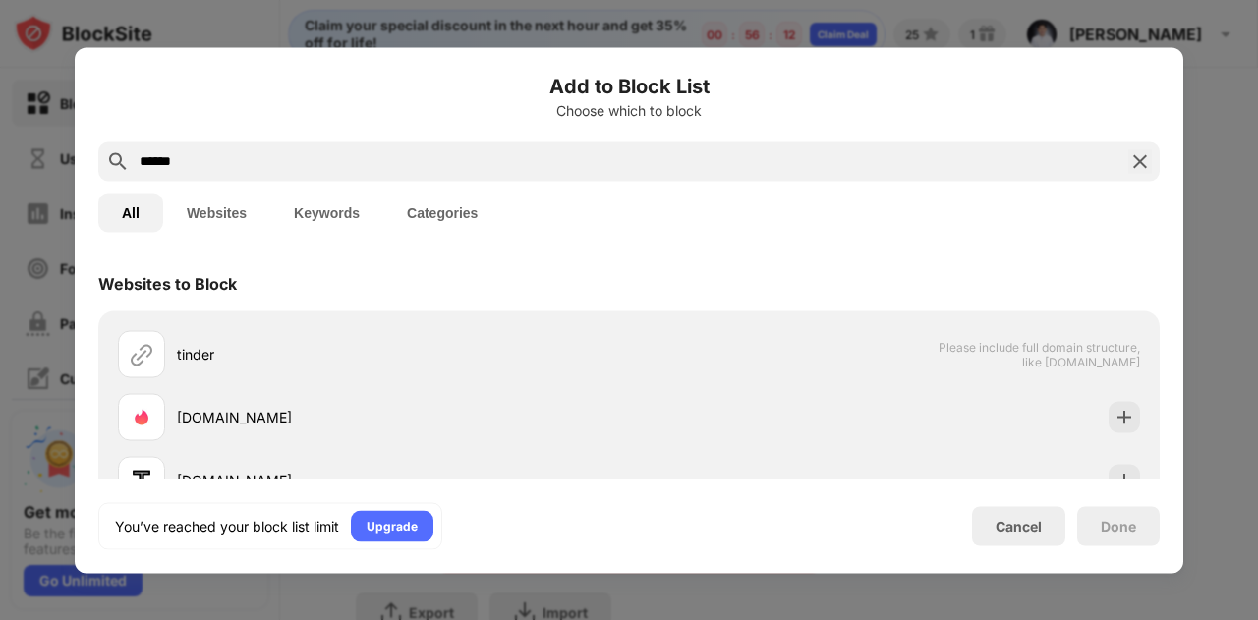
click at [1138, 156] on img at bounding box center [1140, 161] width 24 height 24
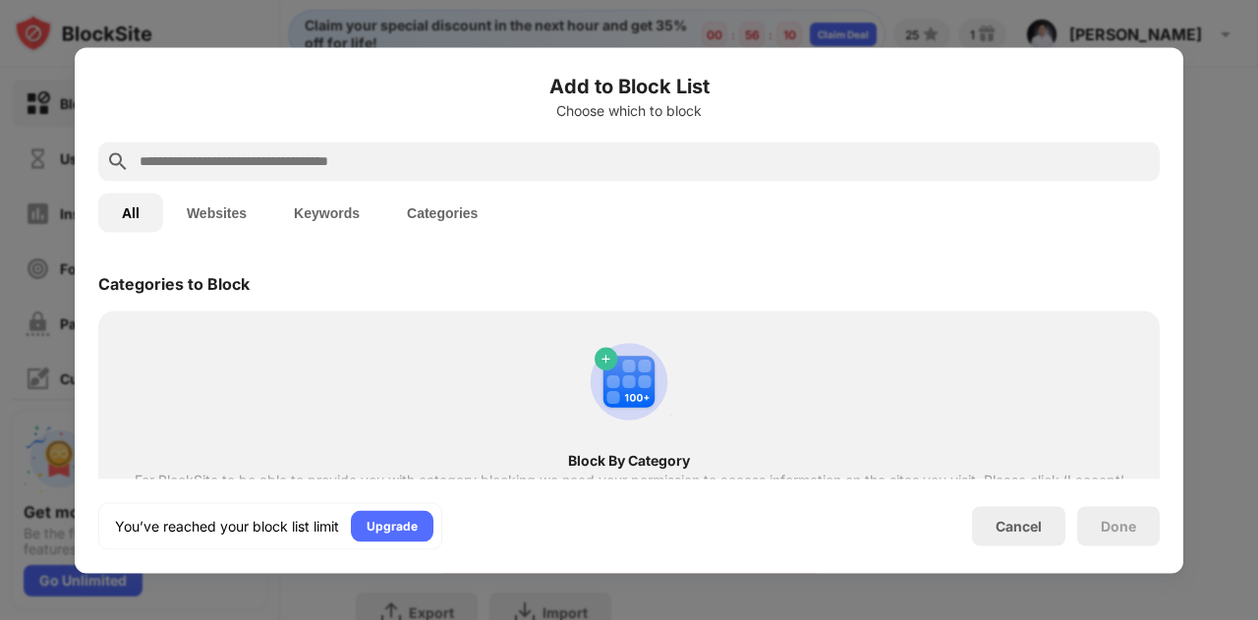
click at [1224, 154] on div at bounding box center [629, 310] width 1258 height 620
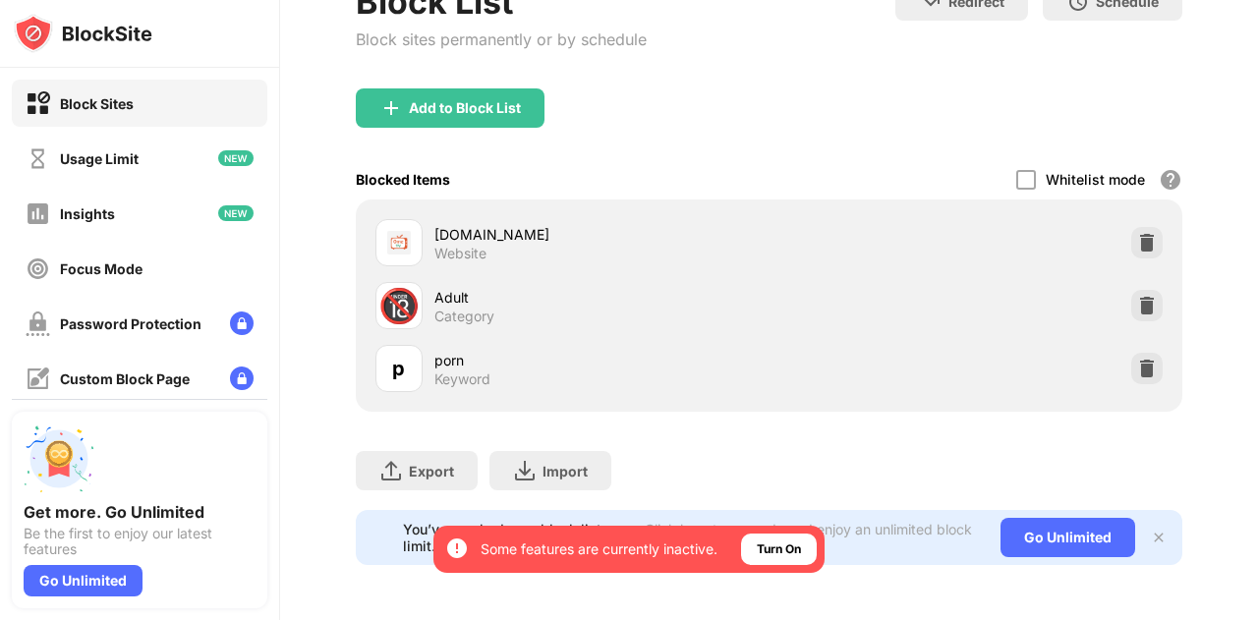
scroll to position [0, 11]
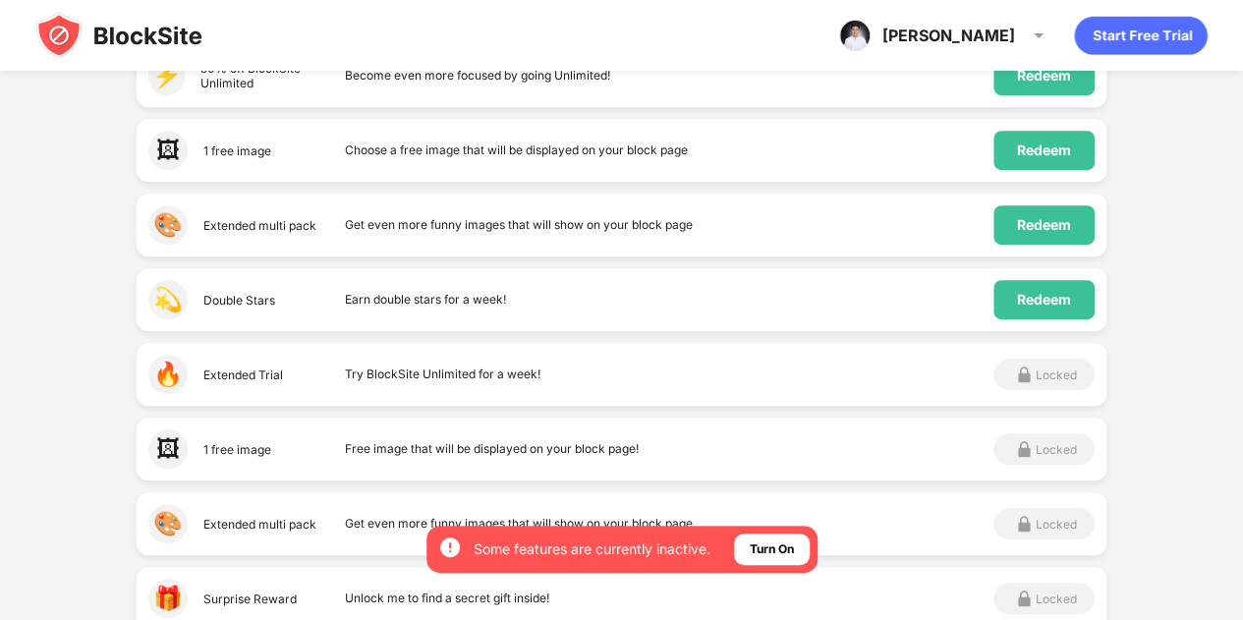
scroll to position [456, 0]
